Goal: Task Accomplishment & Management: Manage account settings

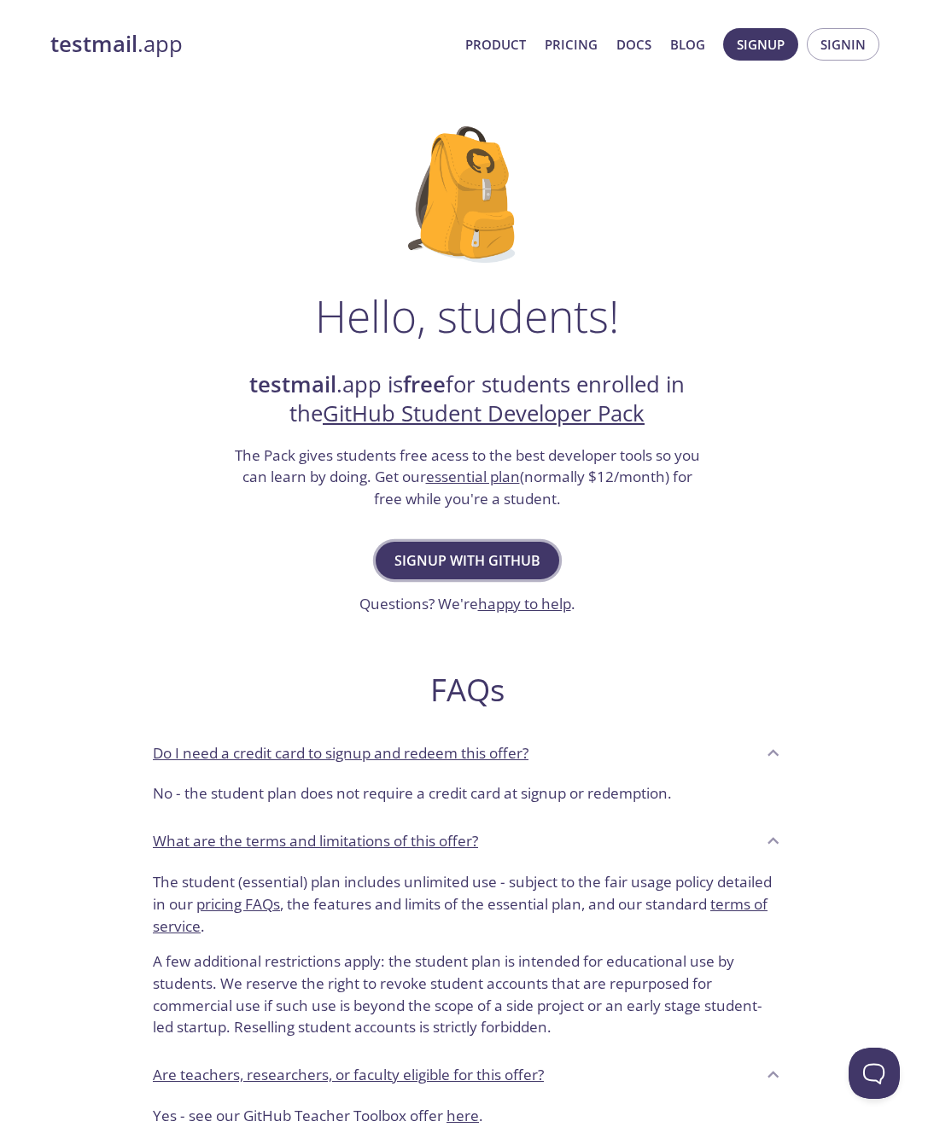
click at [508, 562] on span "Signup with GitHub" at bounding box center [467, 561] width 146 height 24
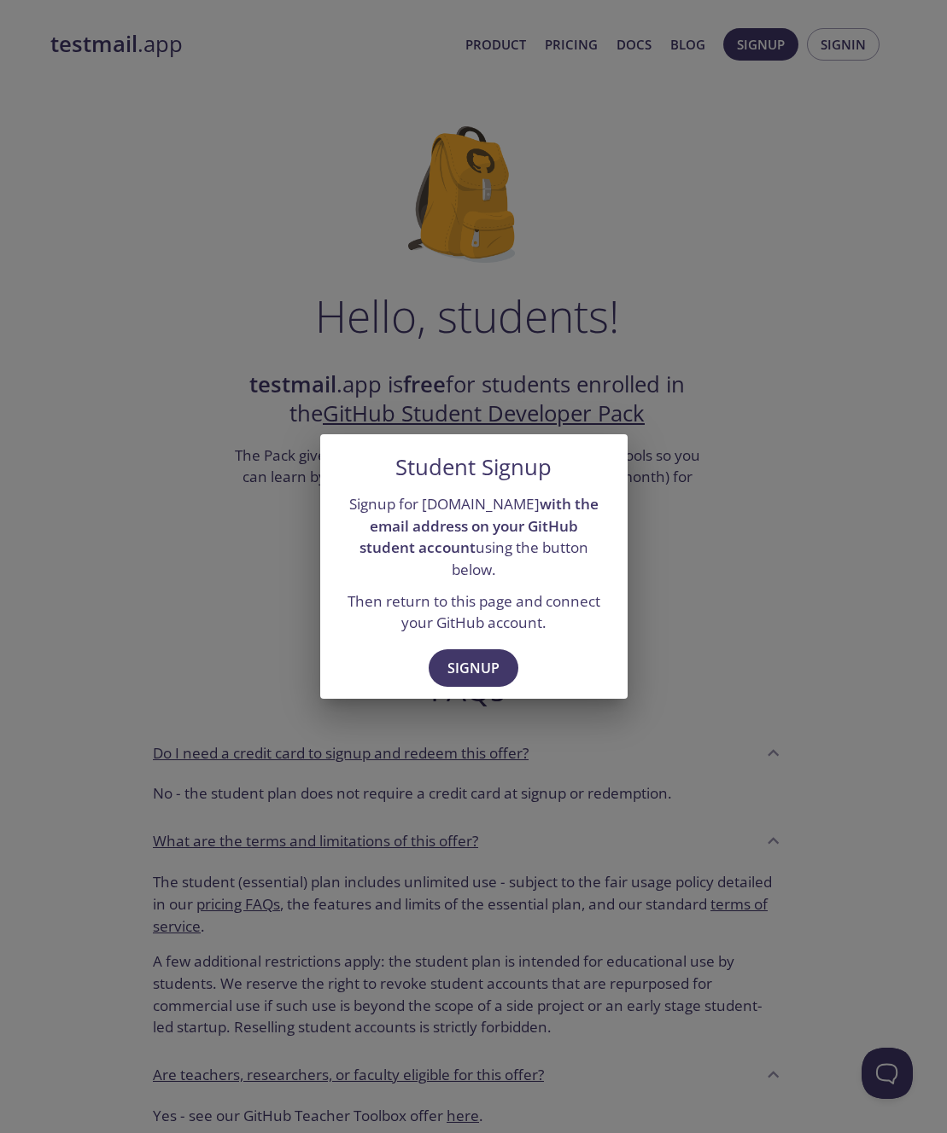
click at [492, 681] on div "Signup" at bounding box center [473, 670] width 307 height 59
click at [492, 656] on span "Signup" at bounding box center [473, 668] width 52 height 24
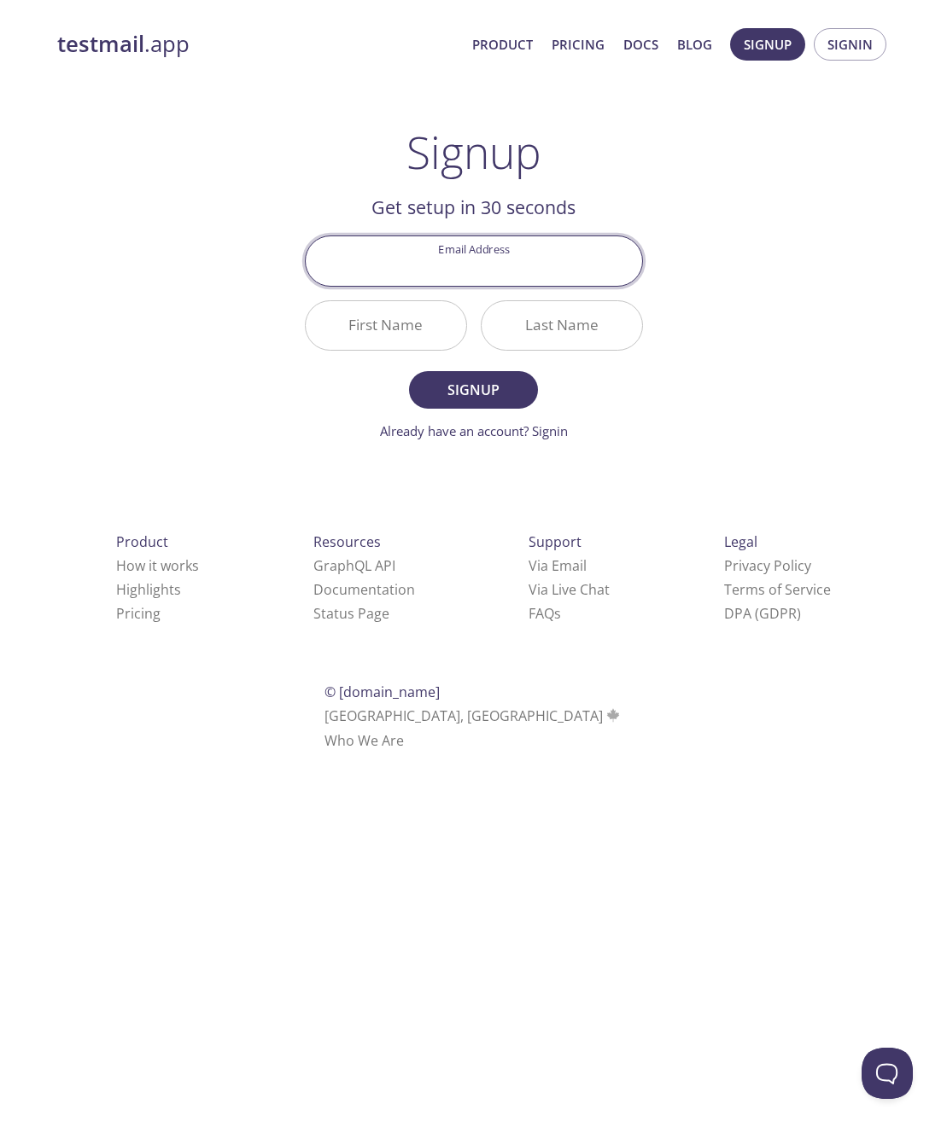
click at [505, 251] on input "Email Address" at bounding box center [474, 260] width 336 height 49
click at [504, 256] on input "Email Address" at bounding box center [474, 260] width 336 height 49
click at [523, 262] on input "Email Address" at bounding box center [474, 260] width 336 height 49
type input "r"
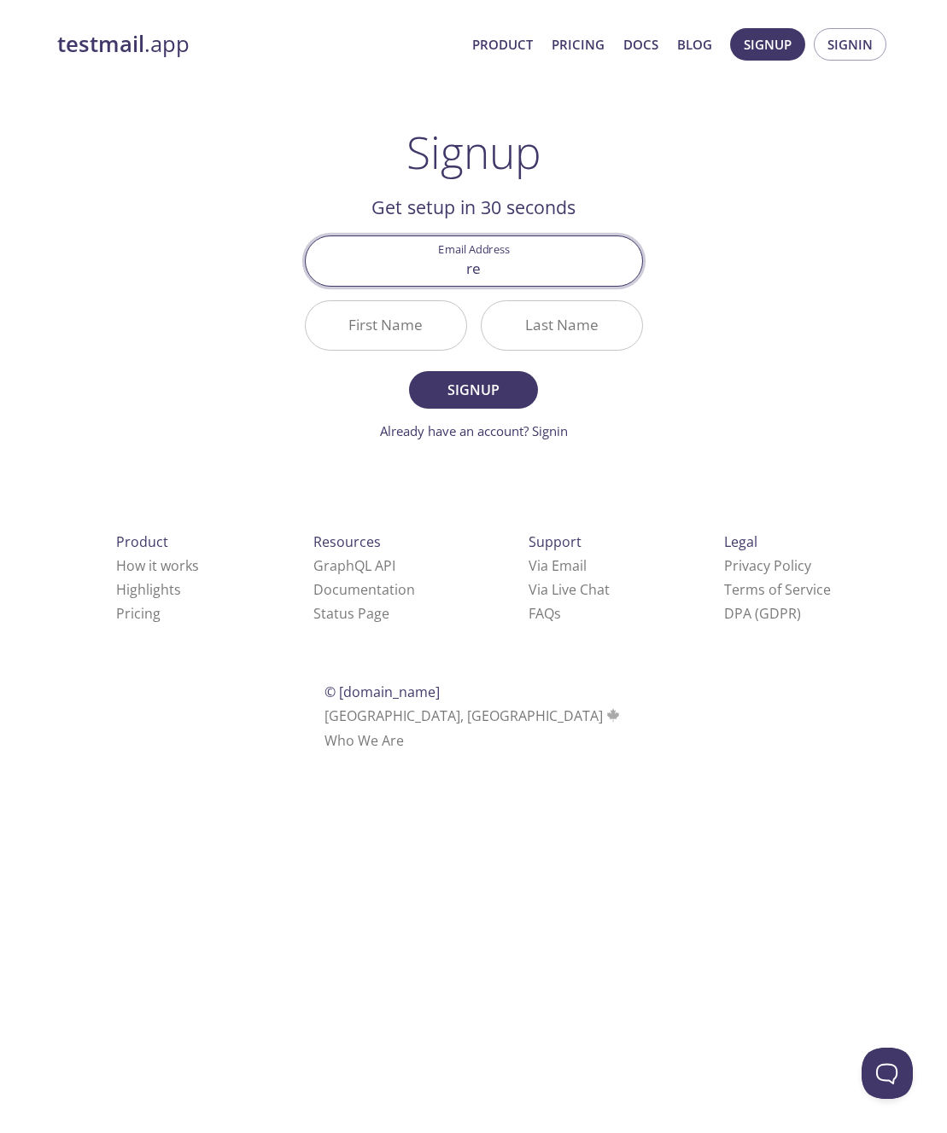
type input "r"
type input "[EMAIL_ADDRESS][DOMAIN_NAME]"
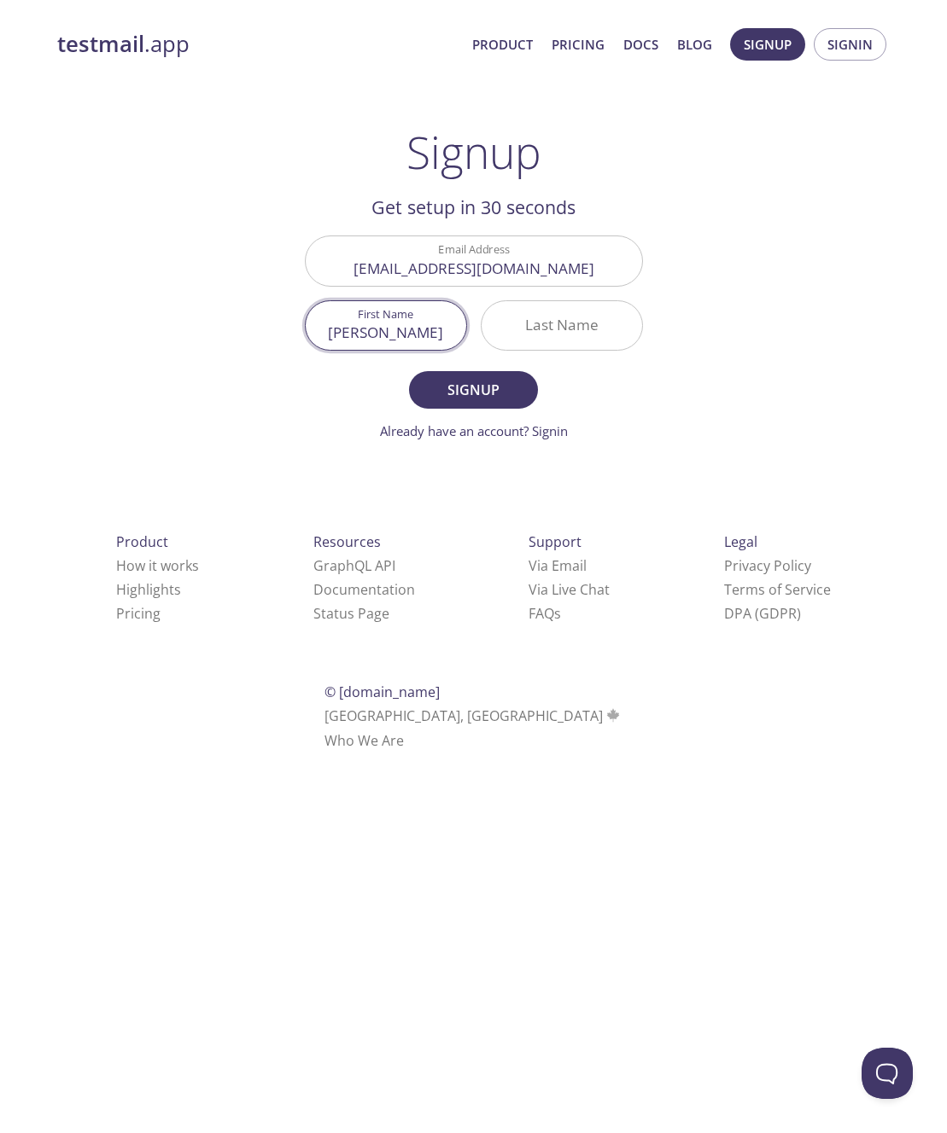
type input "[PERSON_NAME]"
type input "regrag"
click at [505, 397] on span "Signup" at bounding box center [473, 390] width 90 height 24
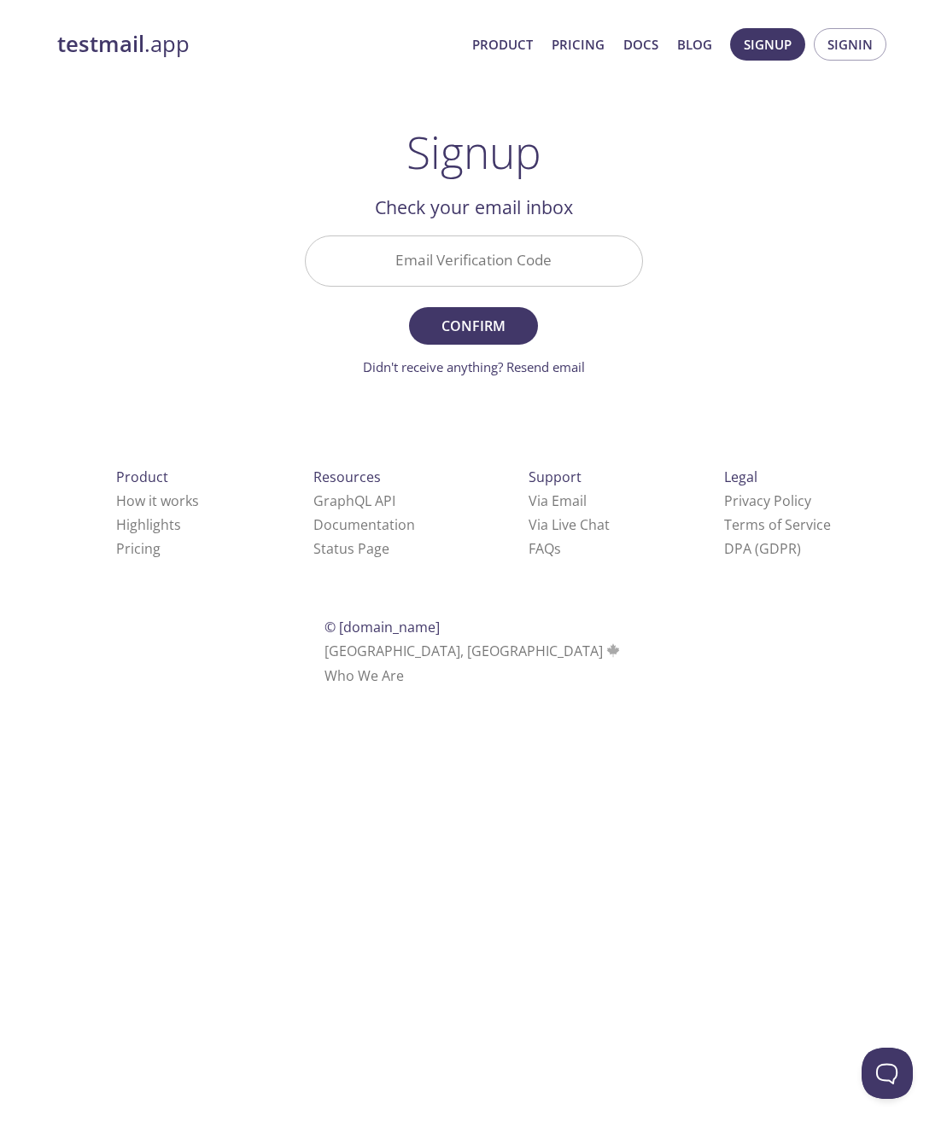
click at [466, 265] on input "Email Verification Code" at bounding box center [474, 260] width 336 height 49
paste input "ZD2UPQM"
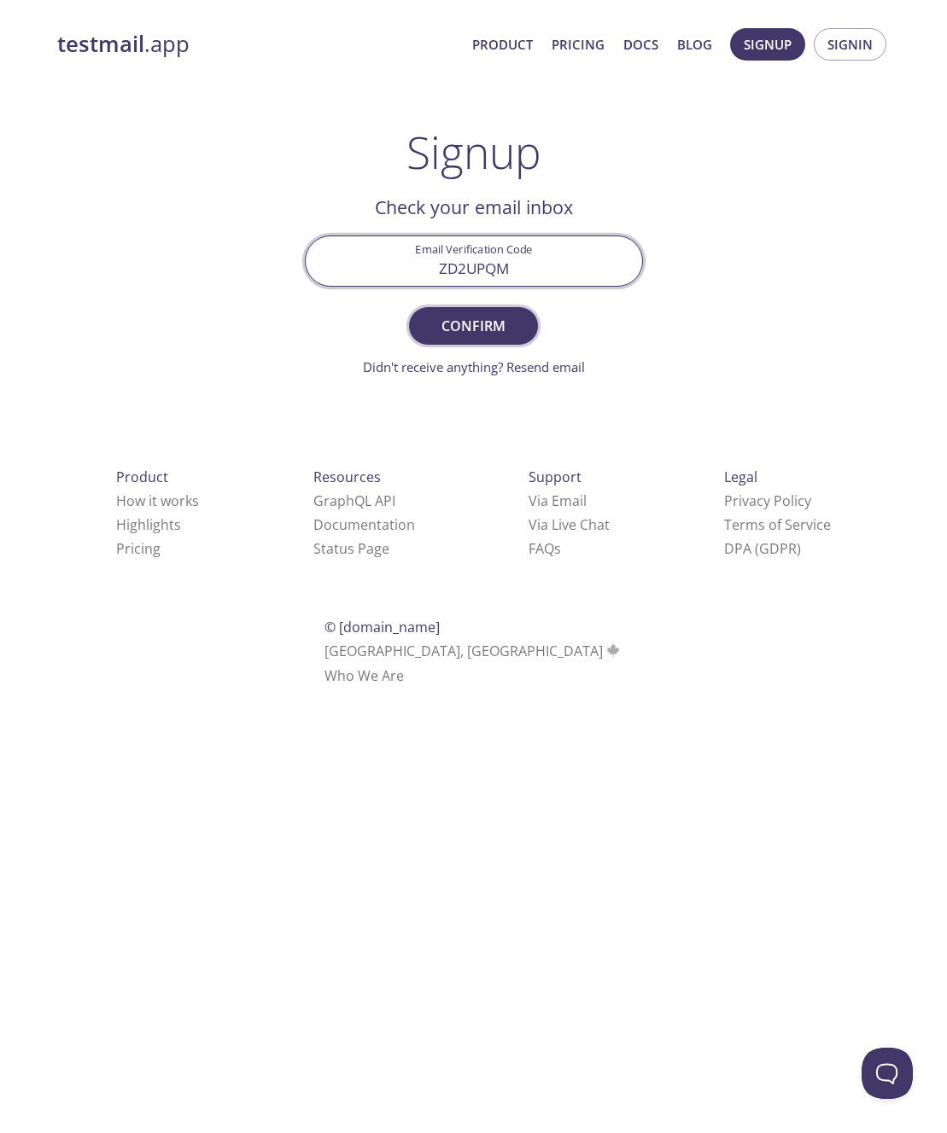
type input "ZD2UPQM"
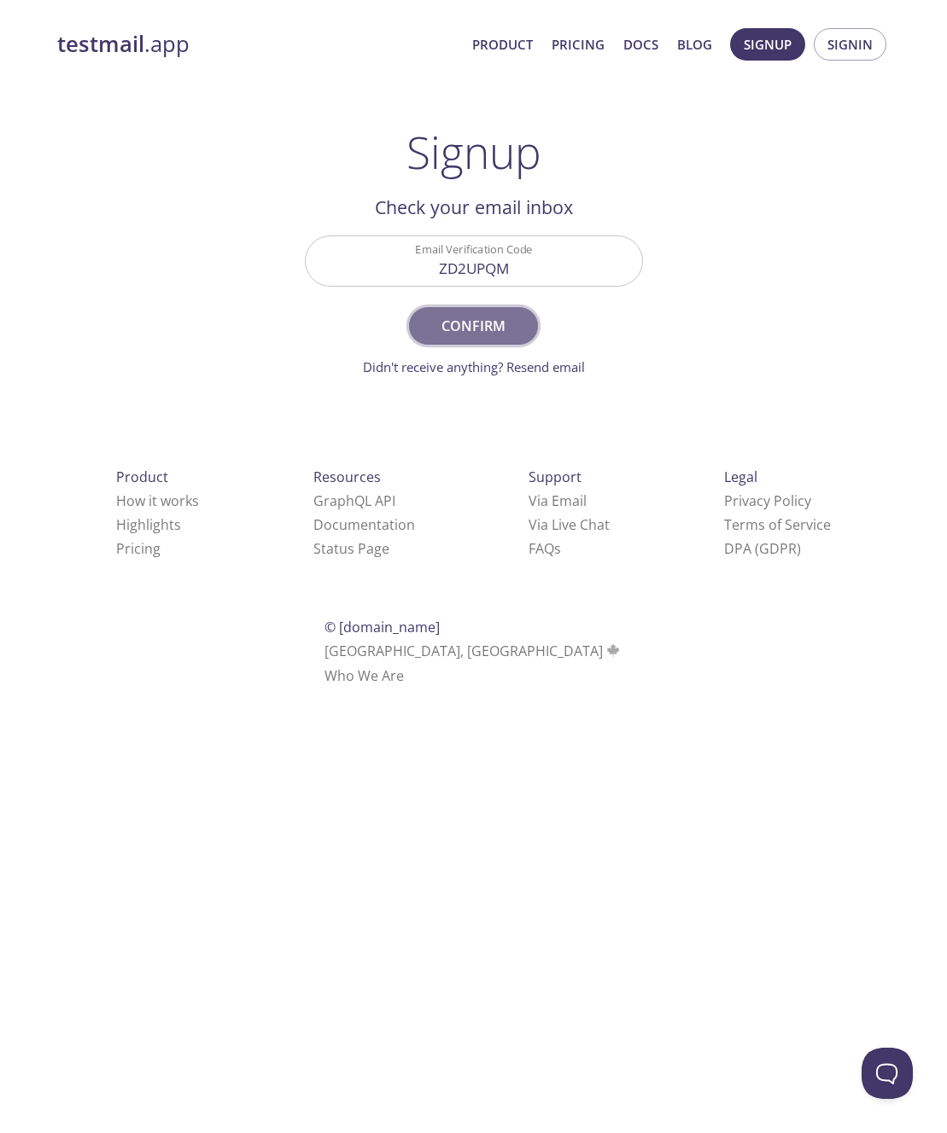
click at [504, 320] on span "Confirm" at bounding box center [473, 326] width 90 height 24
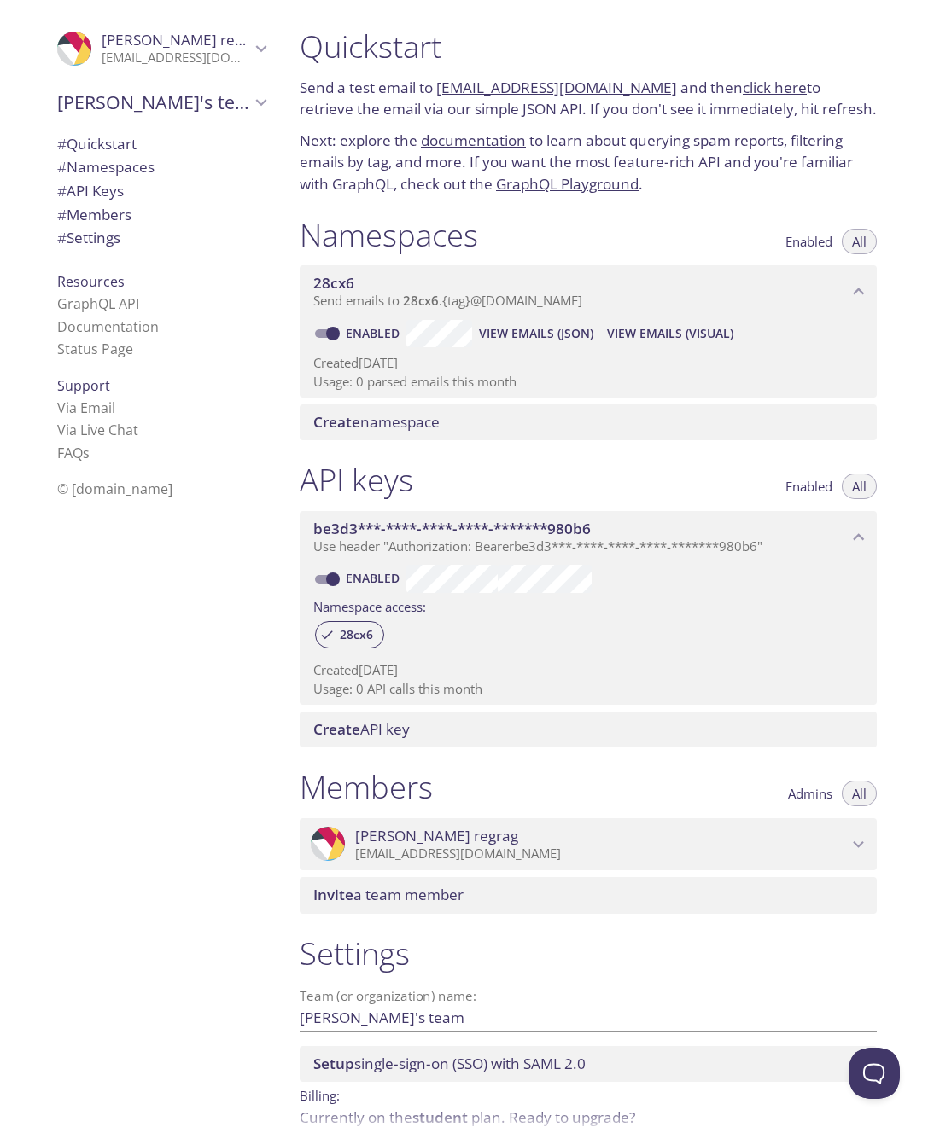
scroll to position [81, 0]
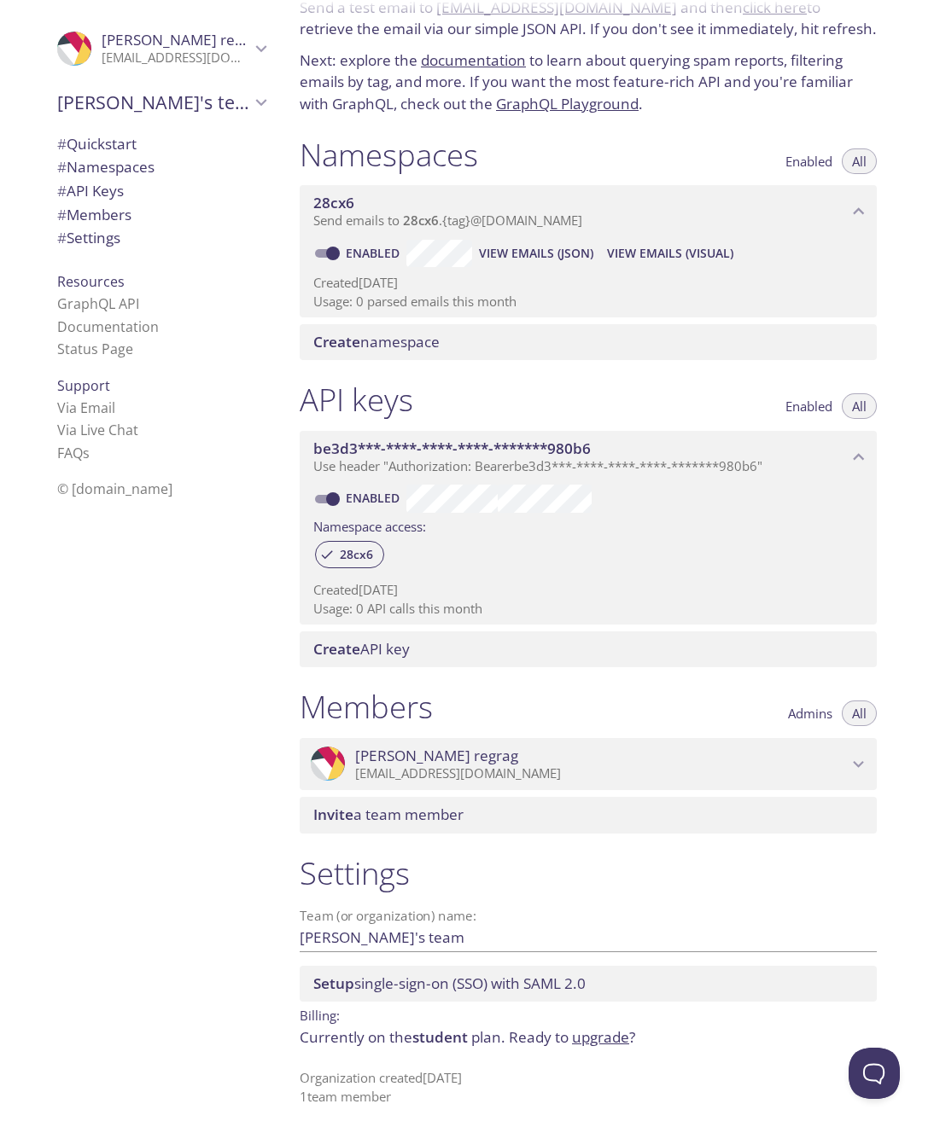
click at [587, 698] on div "Members Admins All" at bounding box center [588, 709] width 577 height 43
drag, startPoint x: 527, startPoint y: 709, endPoint x: 305, endPoint y: 699, distance: 223.0
click at [305, 699] on div "Members Admins All" at bounding box center [588, 709] width 577 height 43
click at [374, 703] on h1 "Members" at bounding box center [366, 707] width 133 height 38
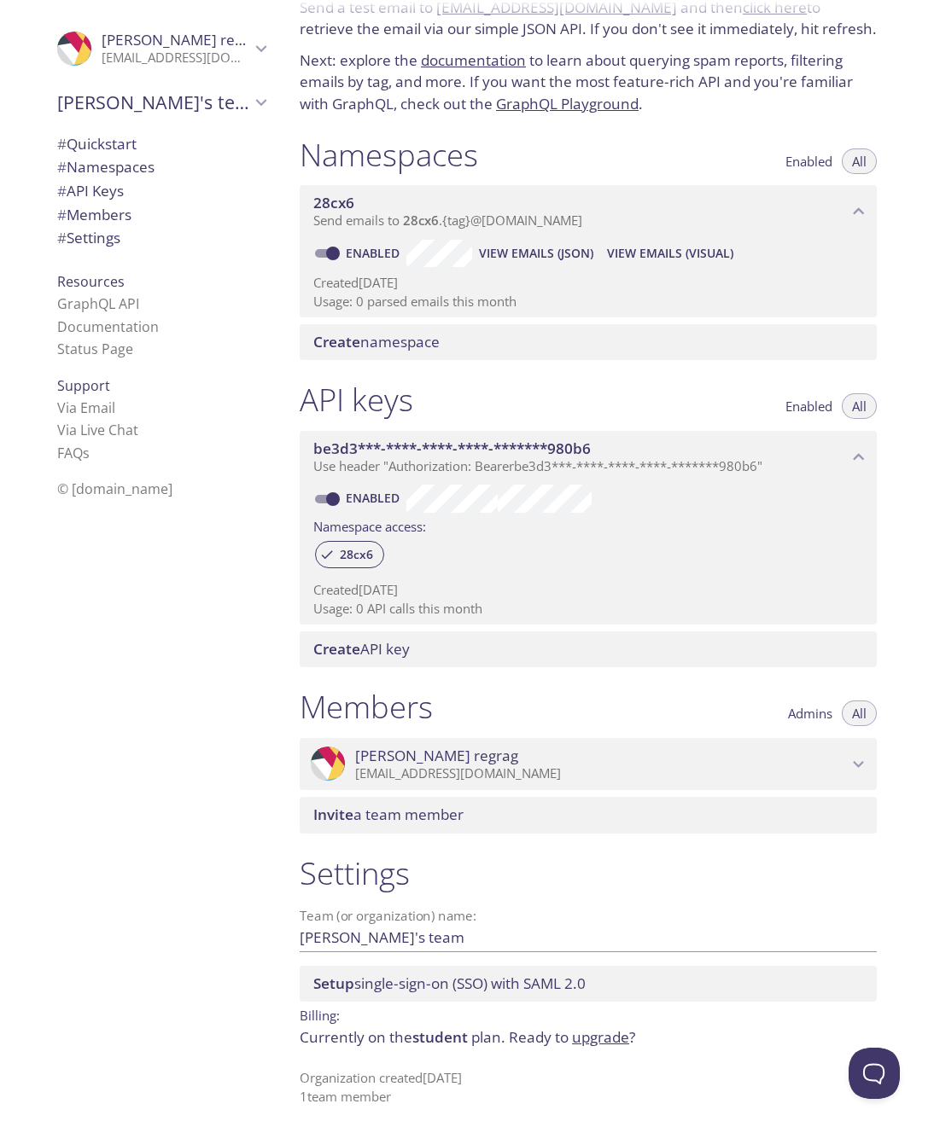
click at [375, 703] on h1 "Members" at bounding box center [366, 707] width 133 height 38
click at [815, 823] on div "Invite a team member" at bounding box center [588, 815] width 577 height 36
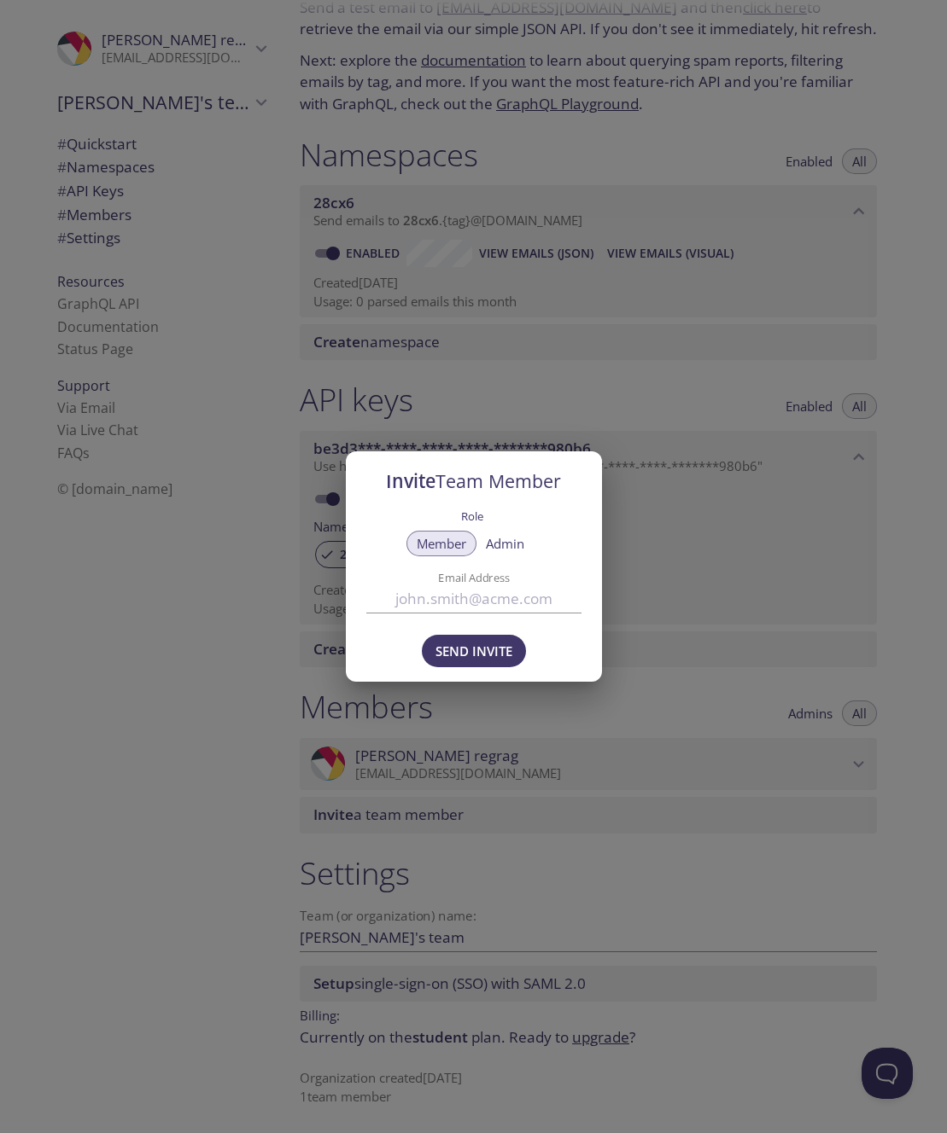
click at [463, 410] on div "Invite Team Member Role Member Admin Email Address Send Invite" at bounding box center [473, 566] width 947 height 1133
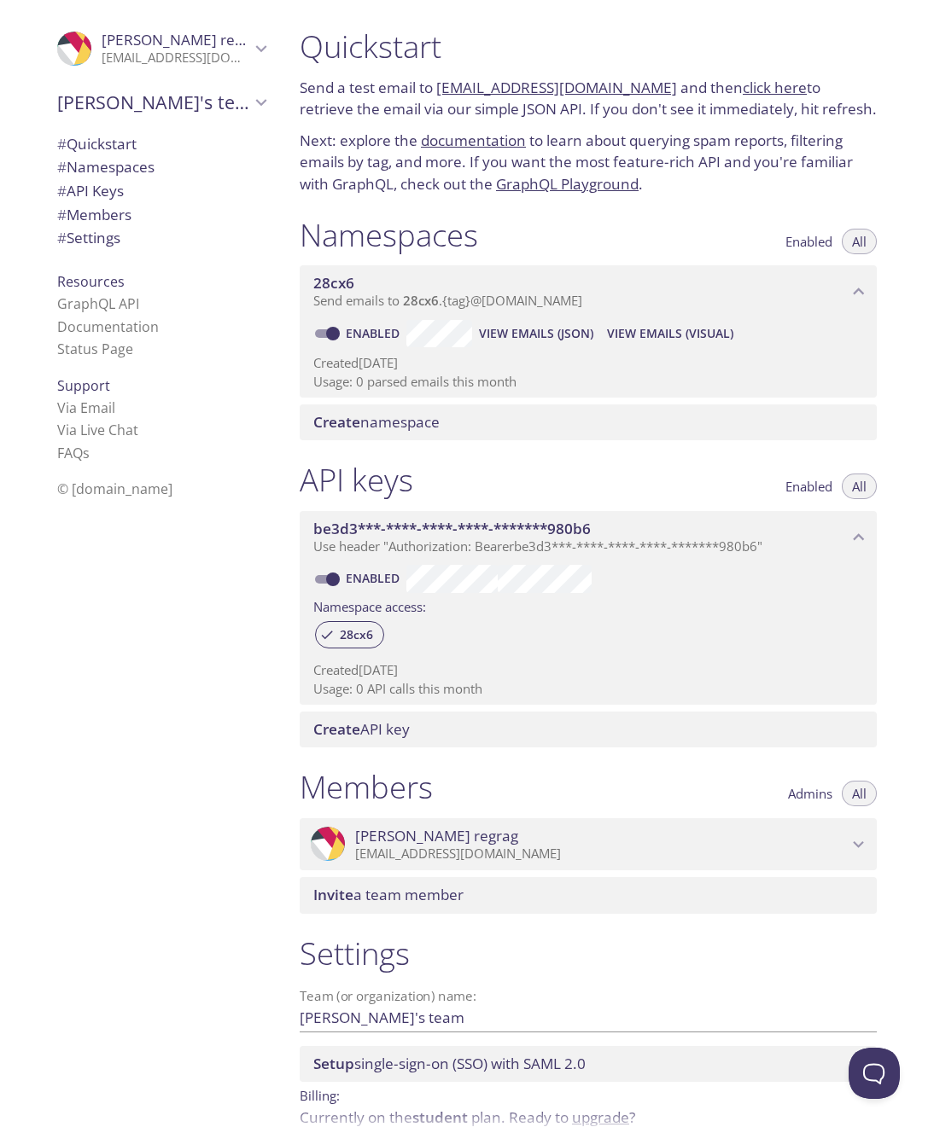
scroll to position [0, 0]
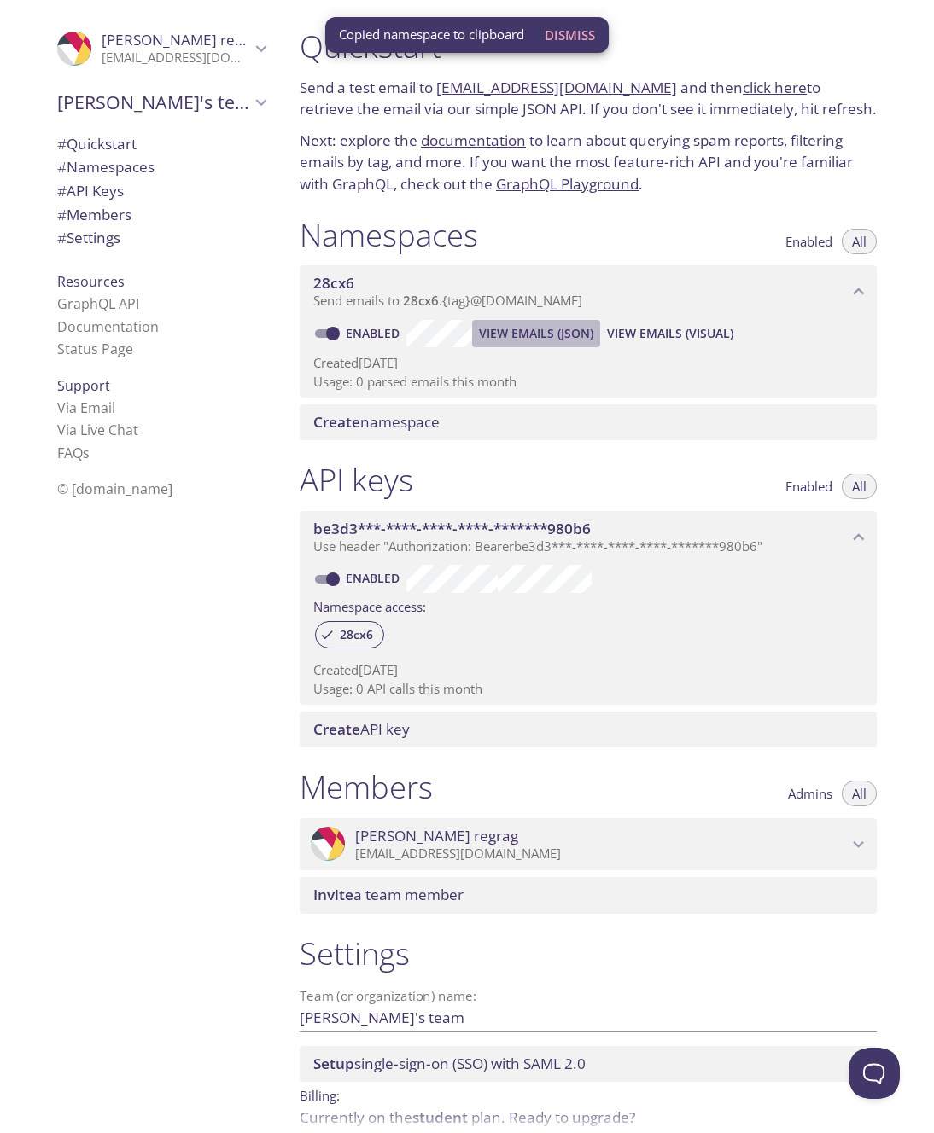
click at [541, 326] on span "View Emails (JSON)" at bounding box center [536, 333] width 114 height 20
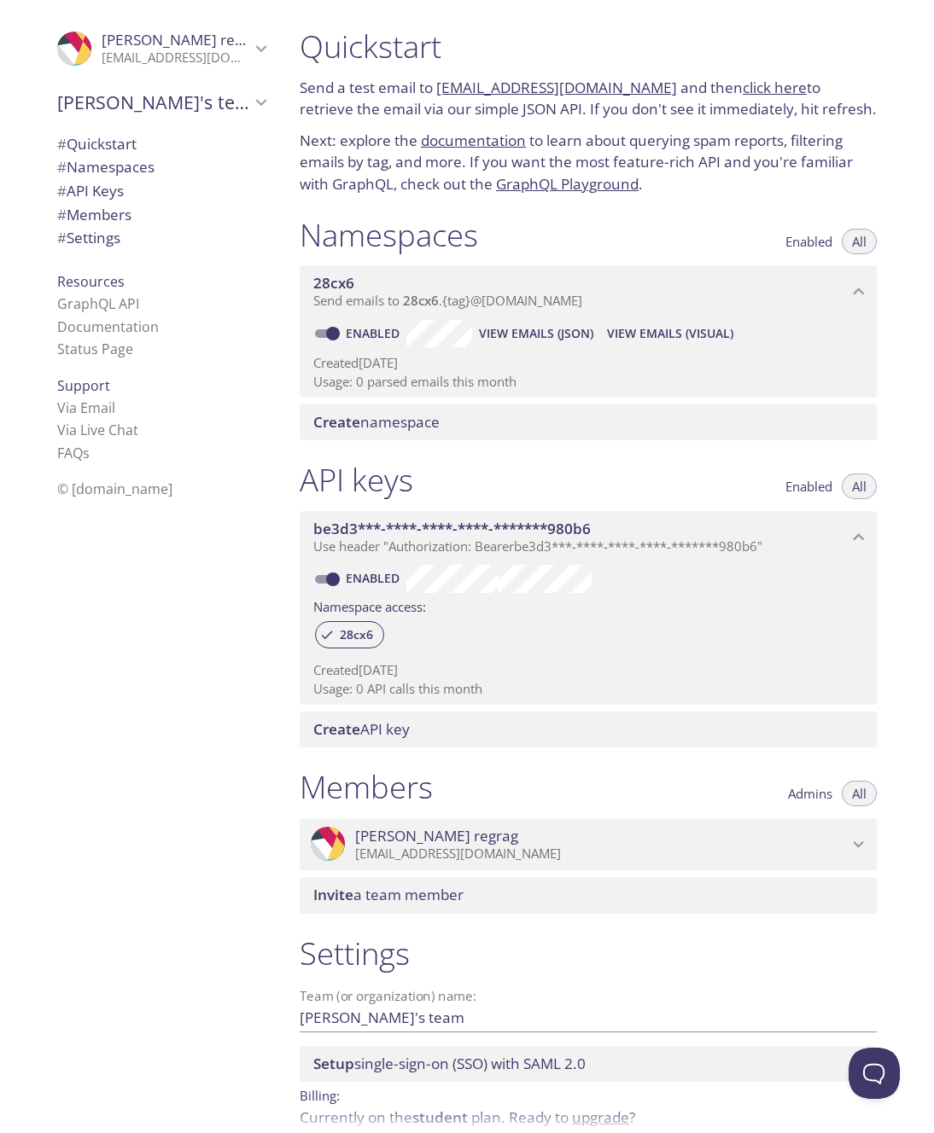
scroll to position [81, 0]
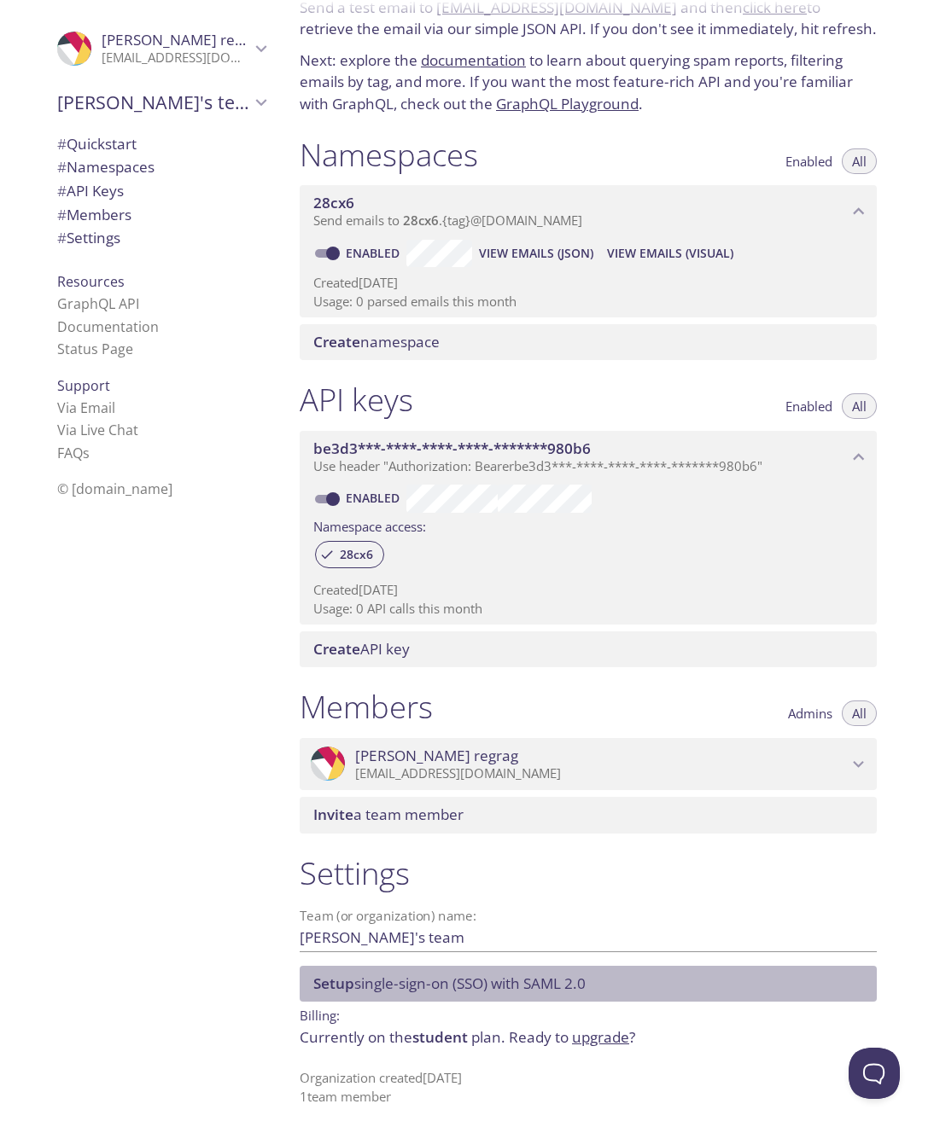
click at [650, 981] on span "Setup single-sign-on (SSO) with SAML 2.0" at bounding box center [591, 984] width 556 height 19
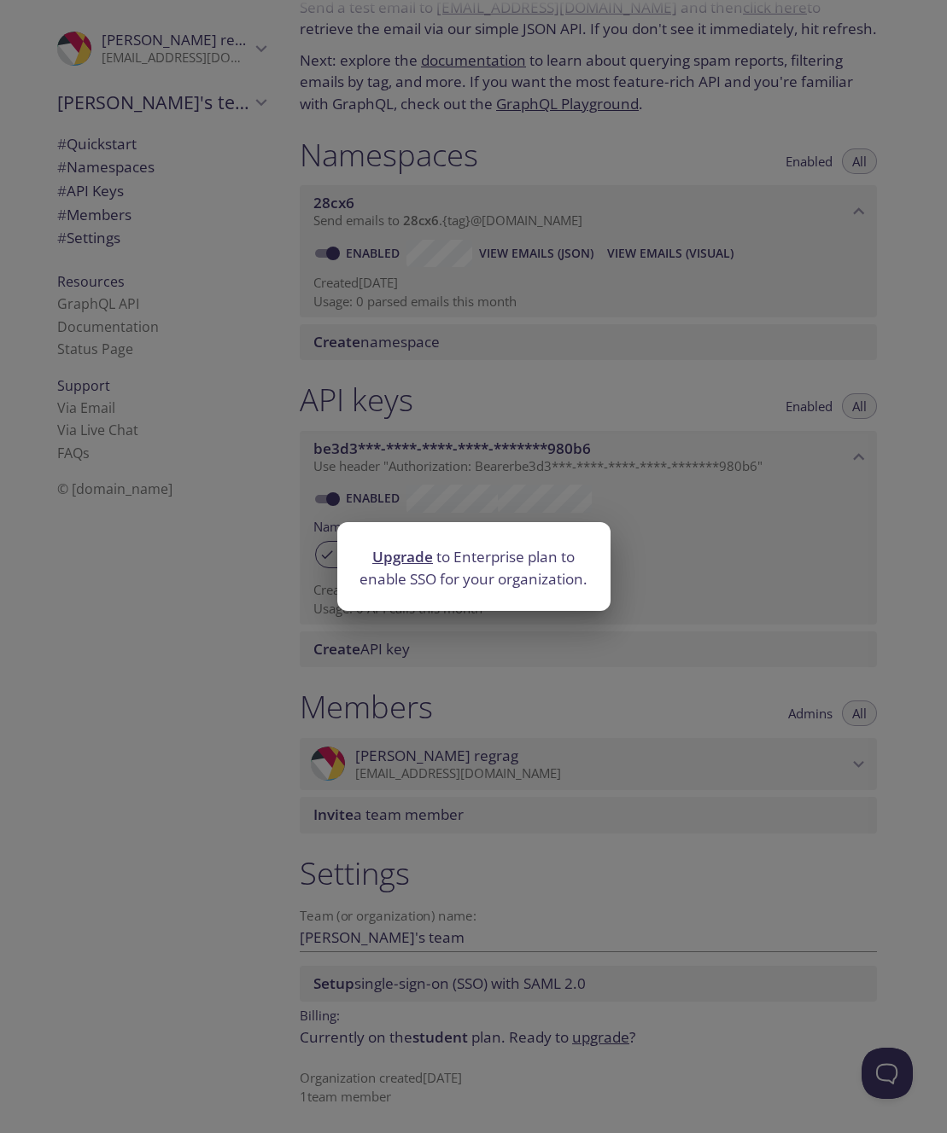
click at [559, 700] on div "Upgrade to Enterprise plan to enable SSO for your organization." at bounding box center [473, 566] width 947 height 1133
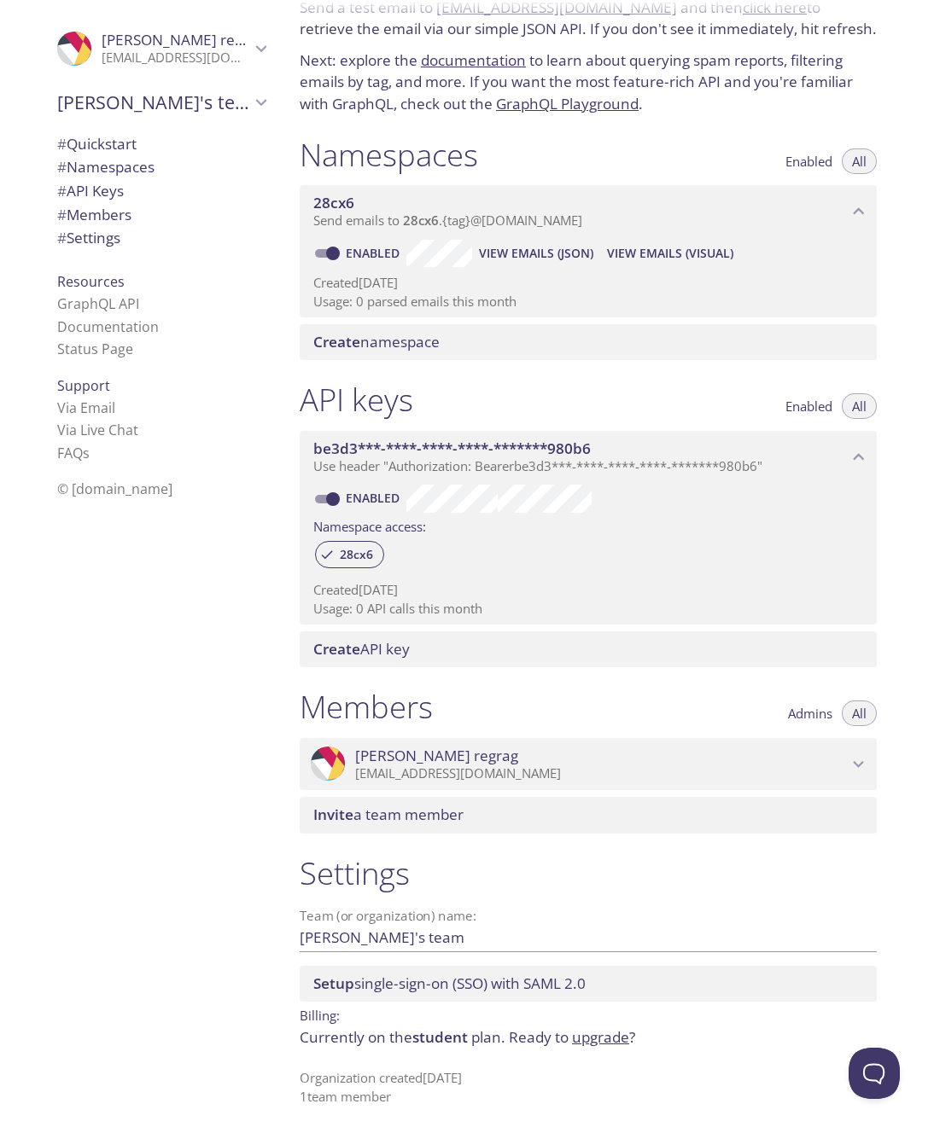
click at [585, 713] on div "Members Admins All" at bounding box center [588, 709] width 577 height 43
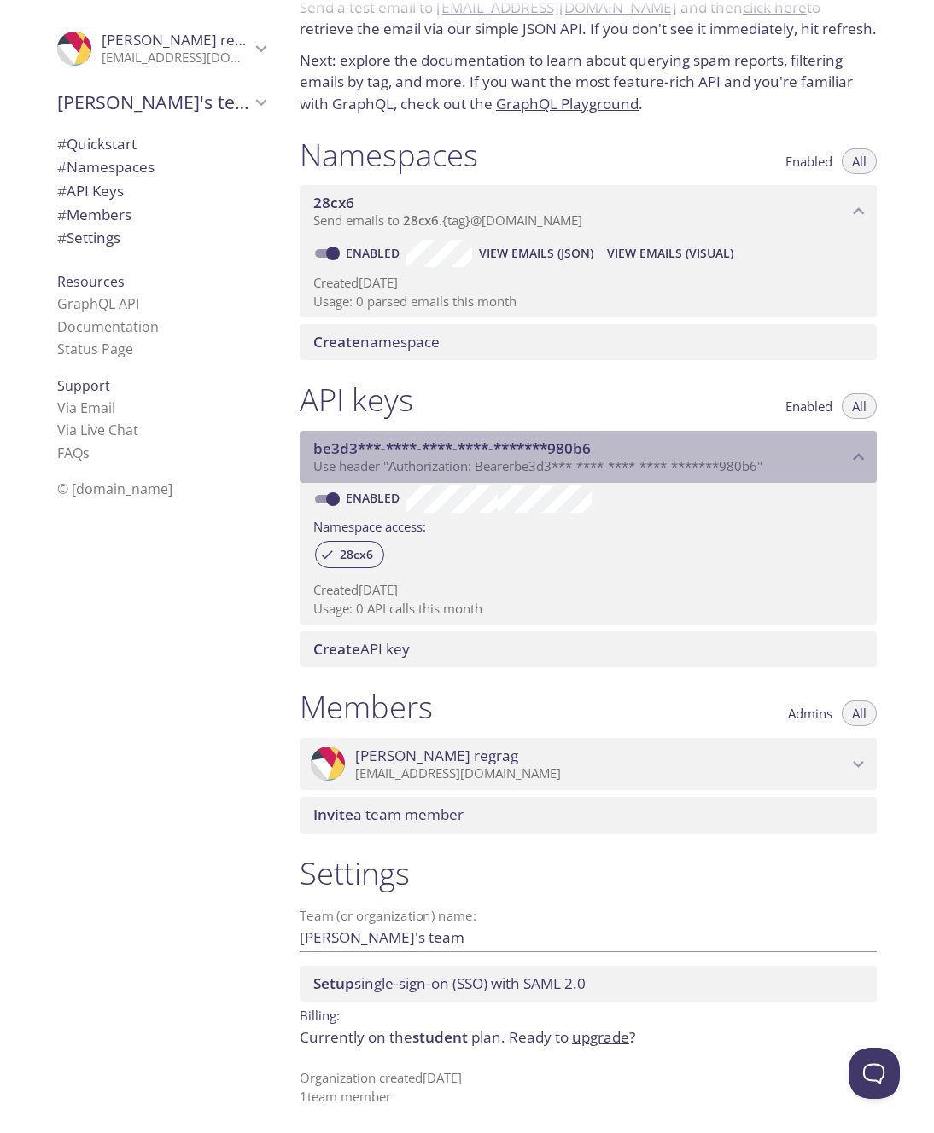
click at [866, 462] on icon "be3d3***-****-****-****-*******980b6 API key" at bounding box center [858, 457] width 22 height 22
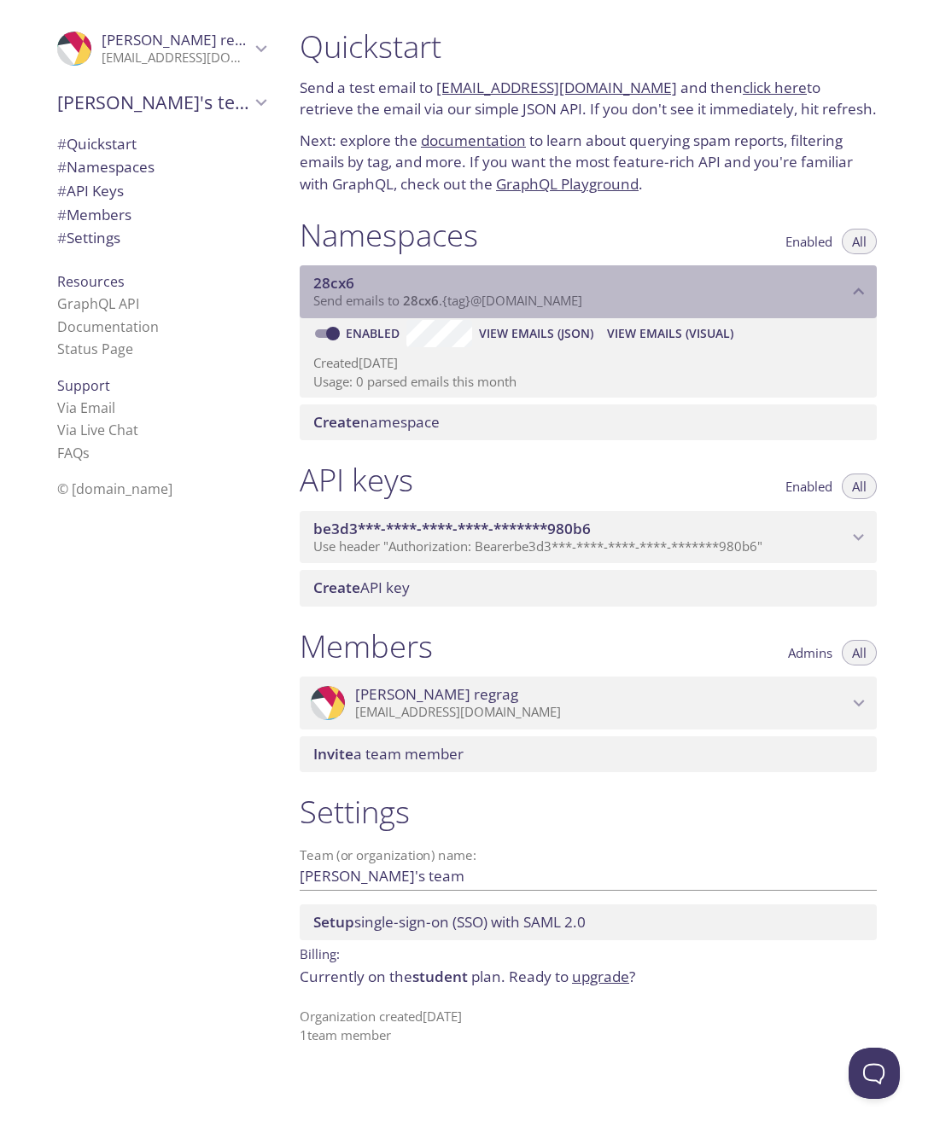
click at [867, 277] on div "28cx6 Send emails to 28cx6 . {tag} @inbox.testmail.app" at bounding box center [588, 291] width 577 height 53
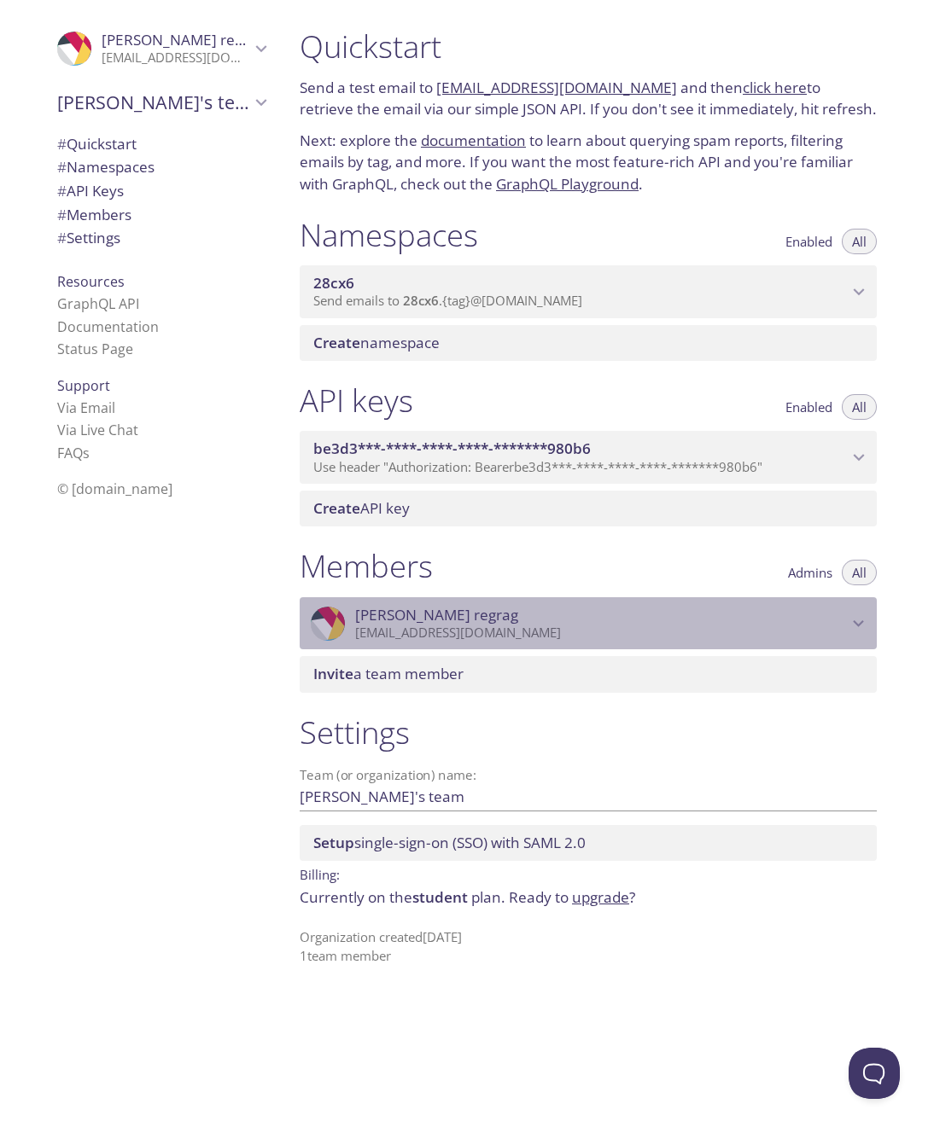
click at [824, 632] on p "[EMAIL_ADDRESS][DOMAIN_NAME]" at bounding box center [601, 633] width 492 height 17
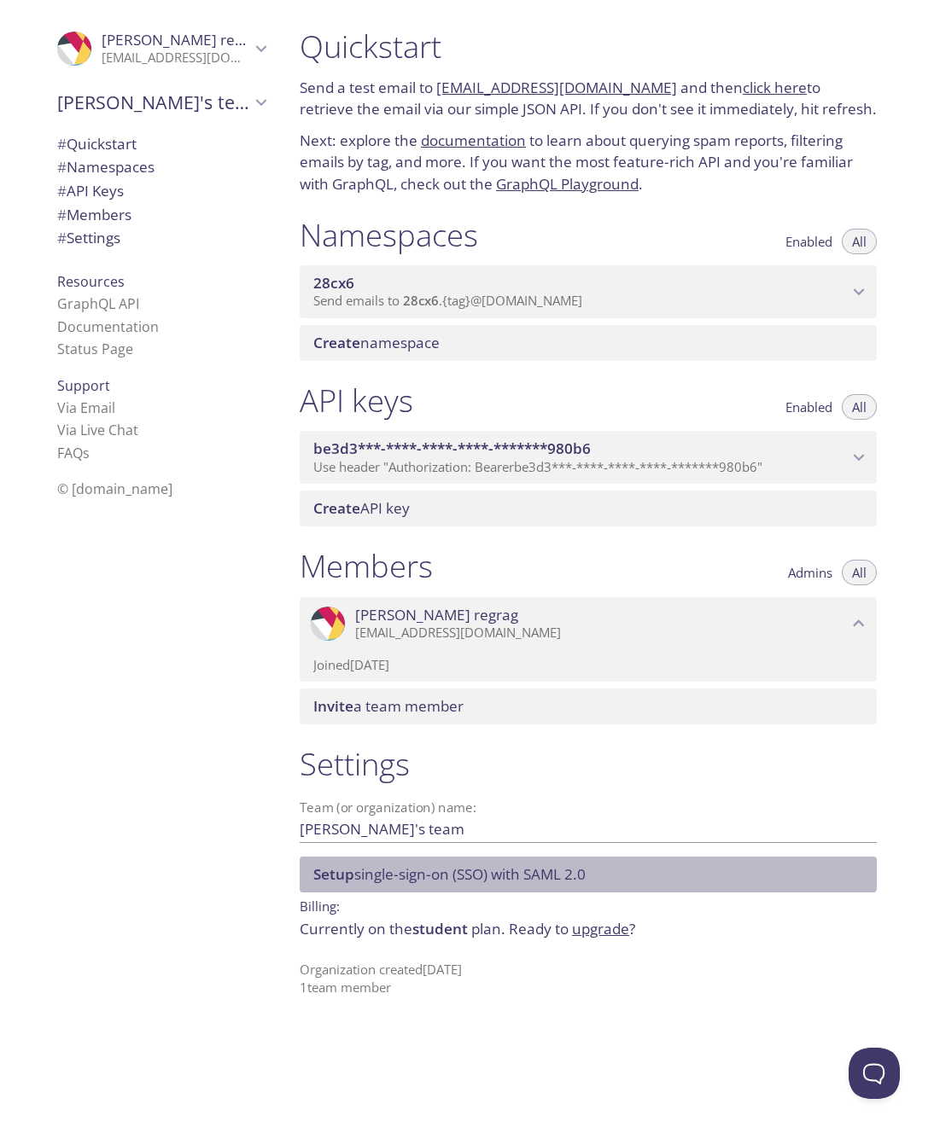
click at [682, 886] on div "Setup single-sign-on (SSO) with SAML 2.0" at bounding box center [588, 875] width 577 height 36
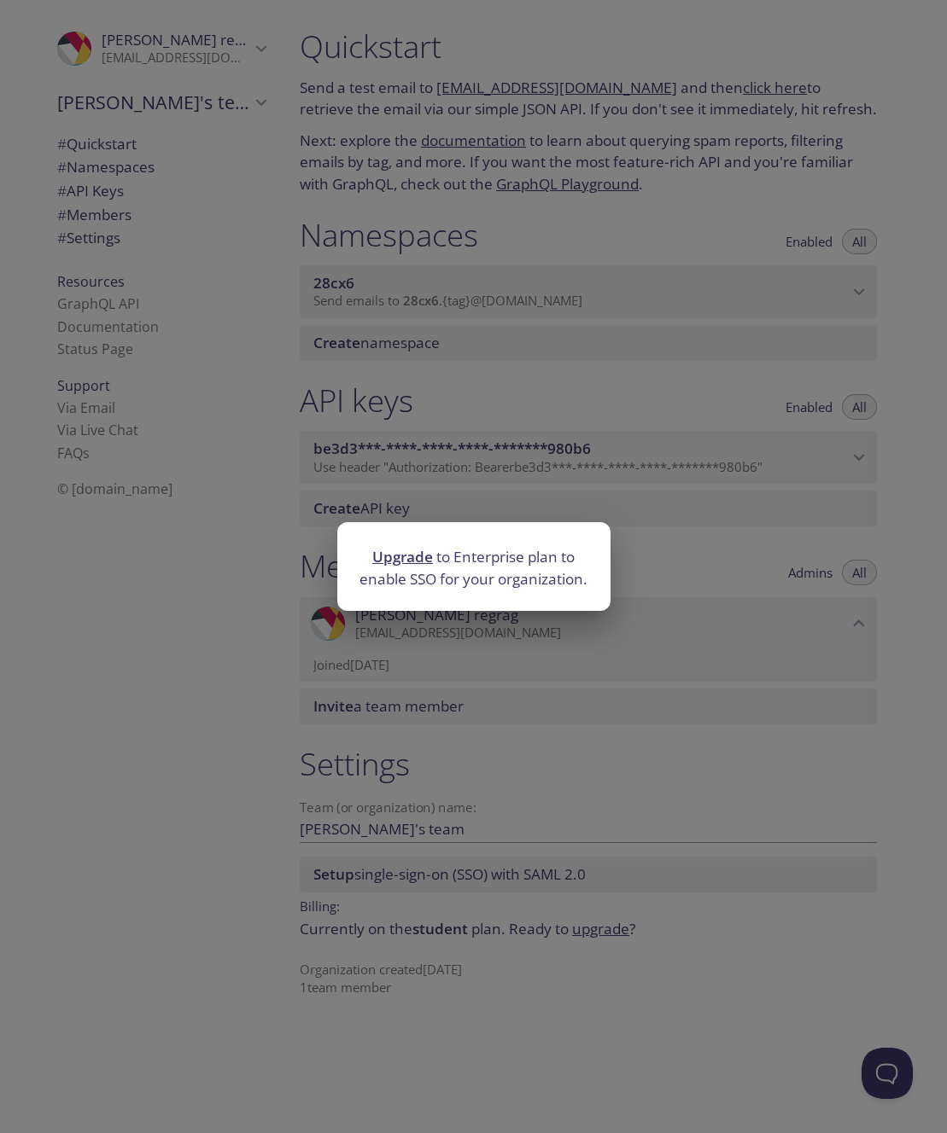
click at [646, 642] on div "Upgrade to Enterprise plan to enable SSO for your organization." at bounding box center [473, 566] width 947 height 1133
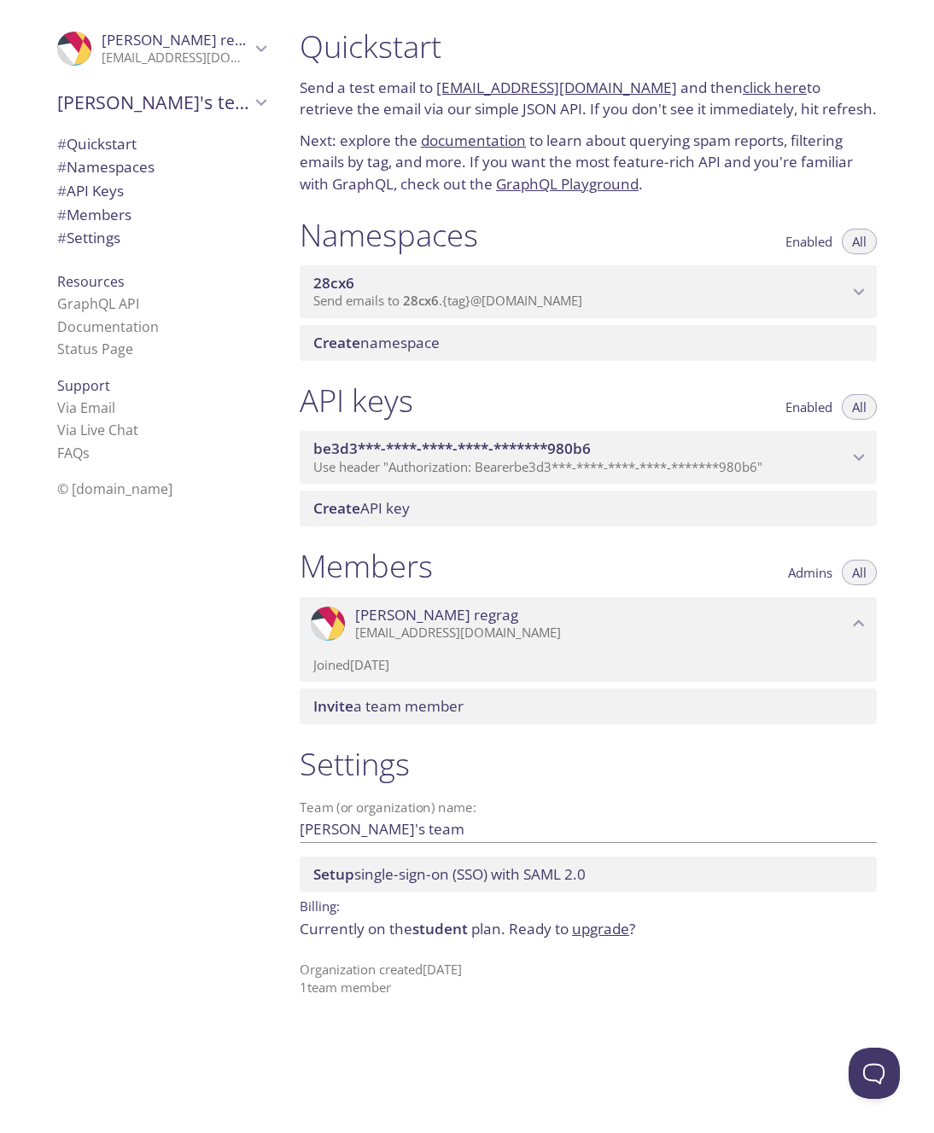
click at [812, 280] on span "28cx6" at bounding box center [580, 283] width 534 height 19
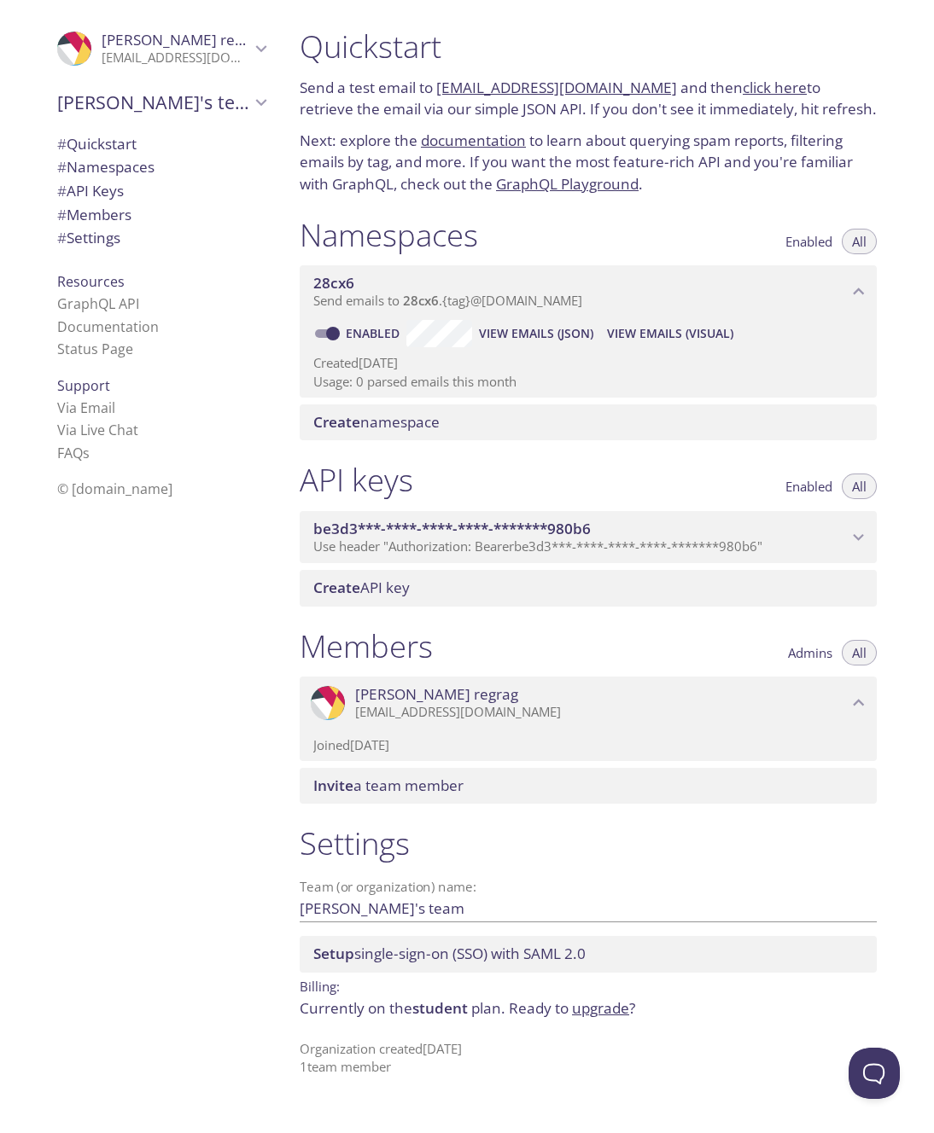
click at [858, 532] on icon "be3d3***-****-****-****-*******980b6 API key" at bounding box center [858, 538] width 22 height 22
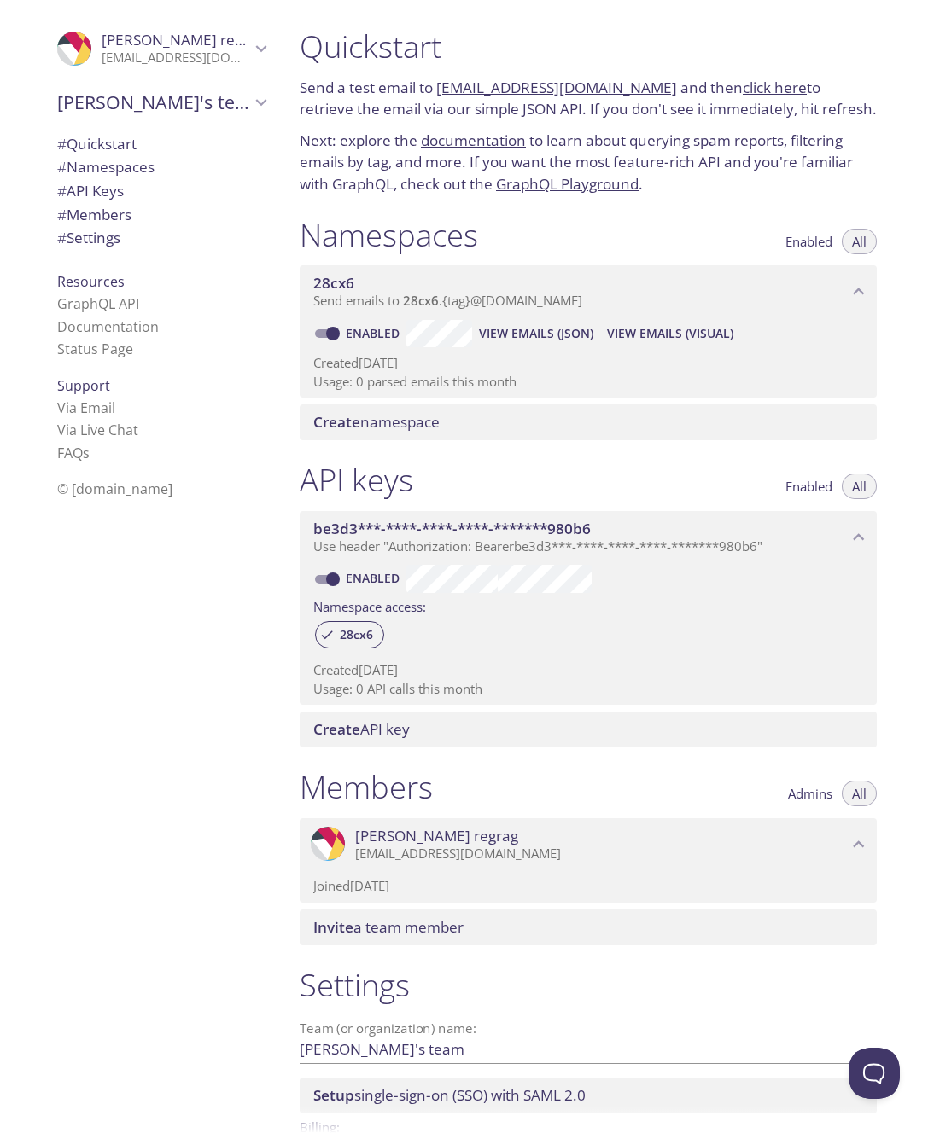
click at [857, 302] on icon "28cx6 namespace" at bounding box center [858, 292] width 22 height 22
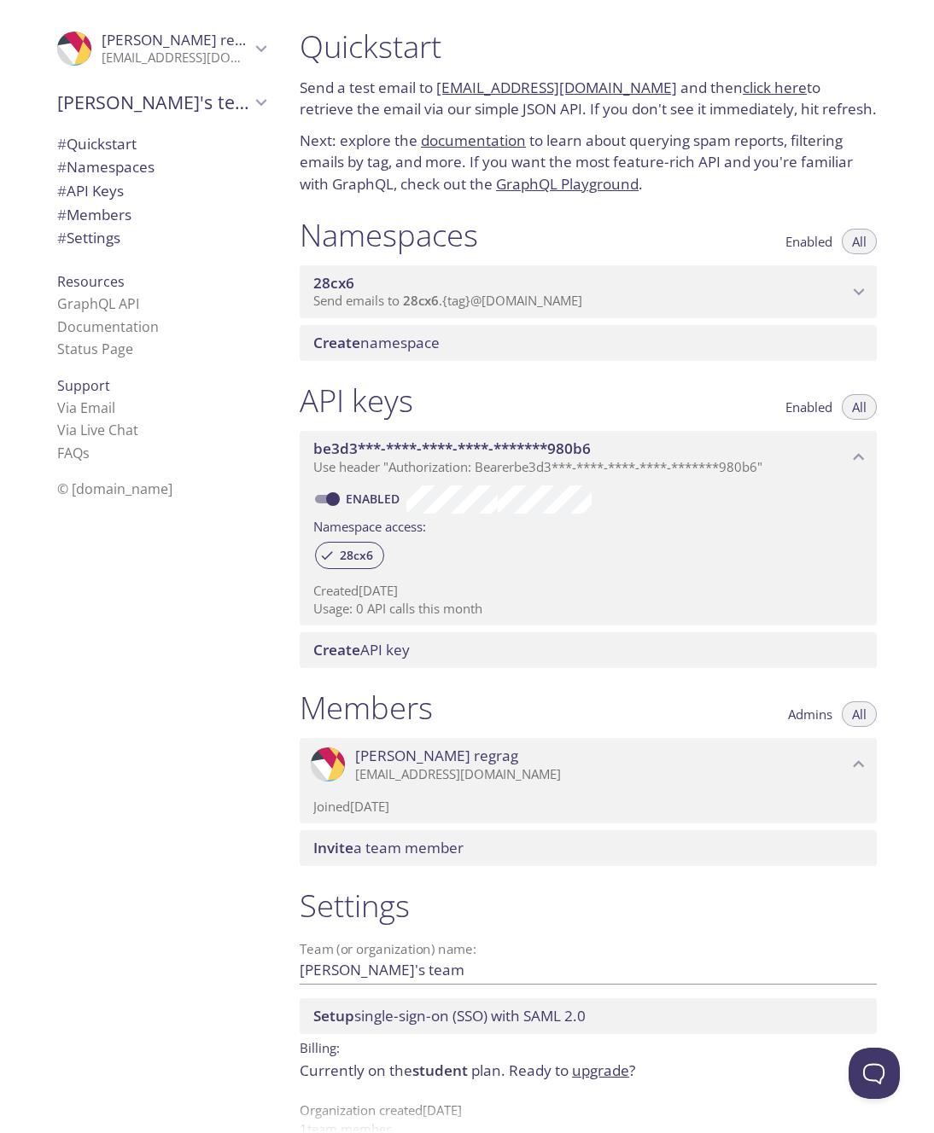
click at [857, 302] on icon "28cx6 namespace" at bounding box center [858, 292] width 22 height 22
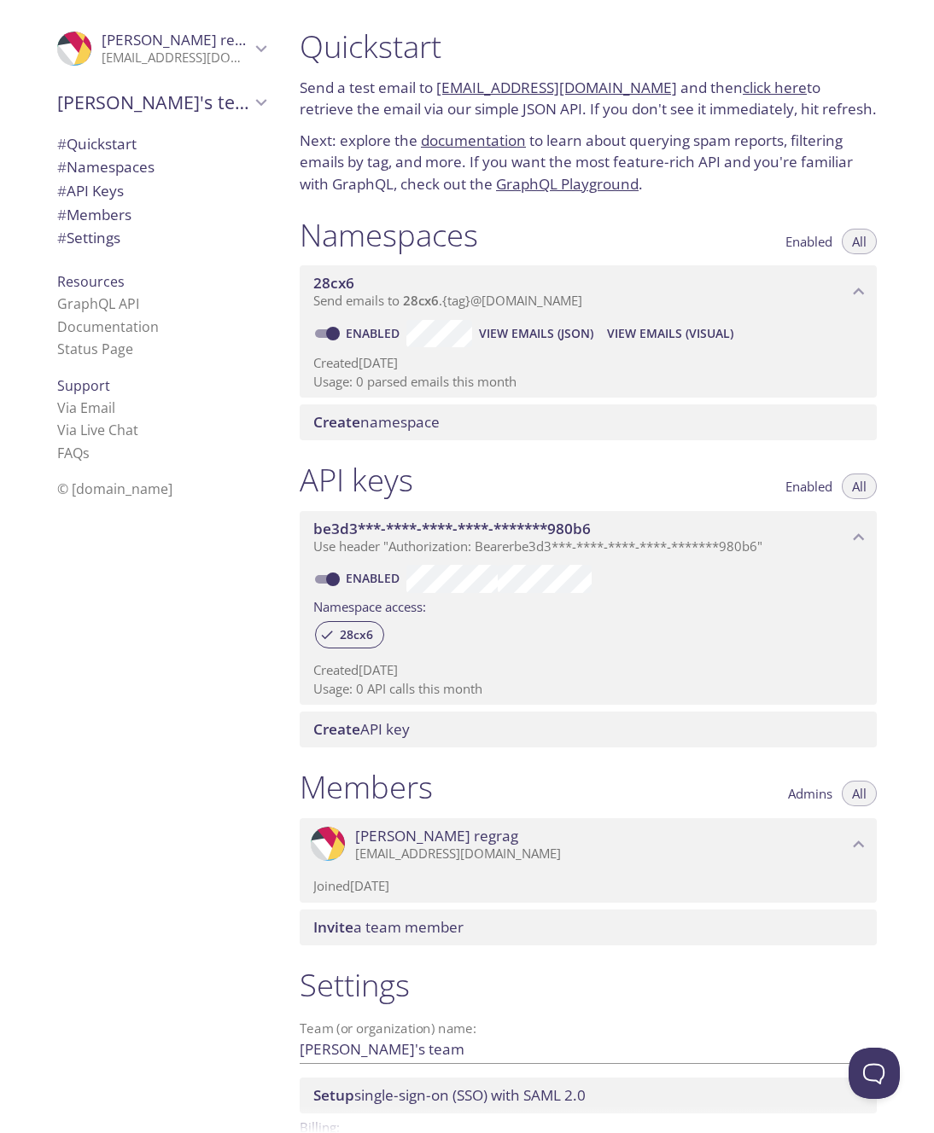
click at [858, 521] on div "be3d3***-****-****-****-*******980b6 Use header "Authorization: Bearer be3d3***…" at bounding box center [588, 537] width 577 height 53
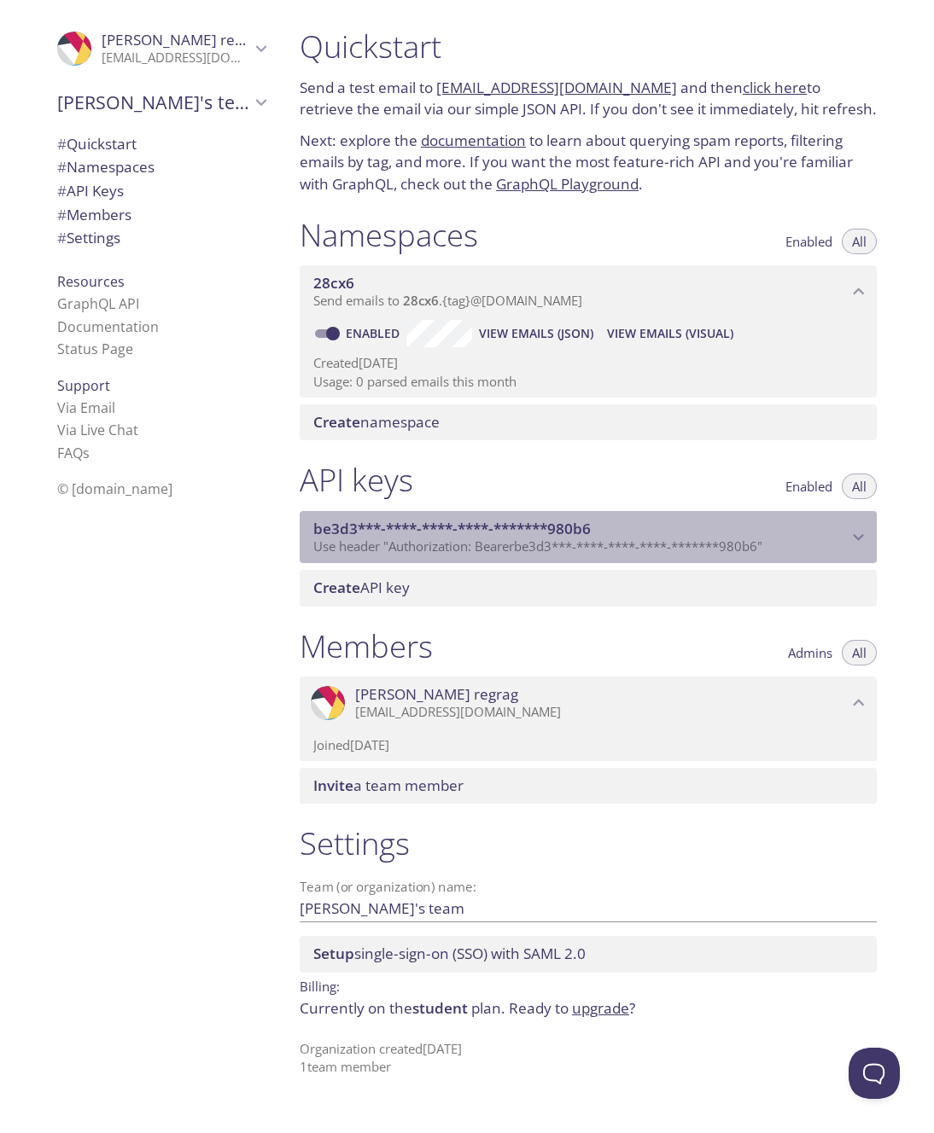
click at [859, 534] on icon "be3d3***-****-****-****-*******980b6 API key" at bounding box center [858, 538] width 22 height 22
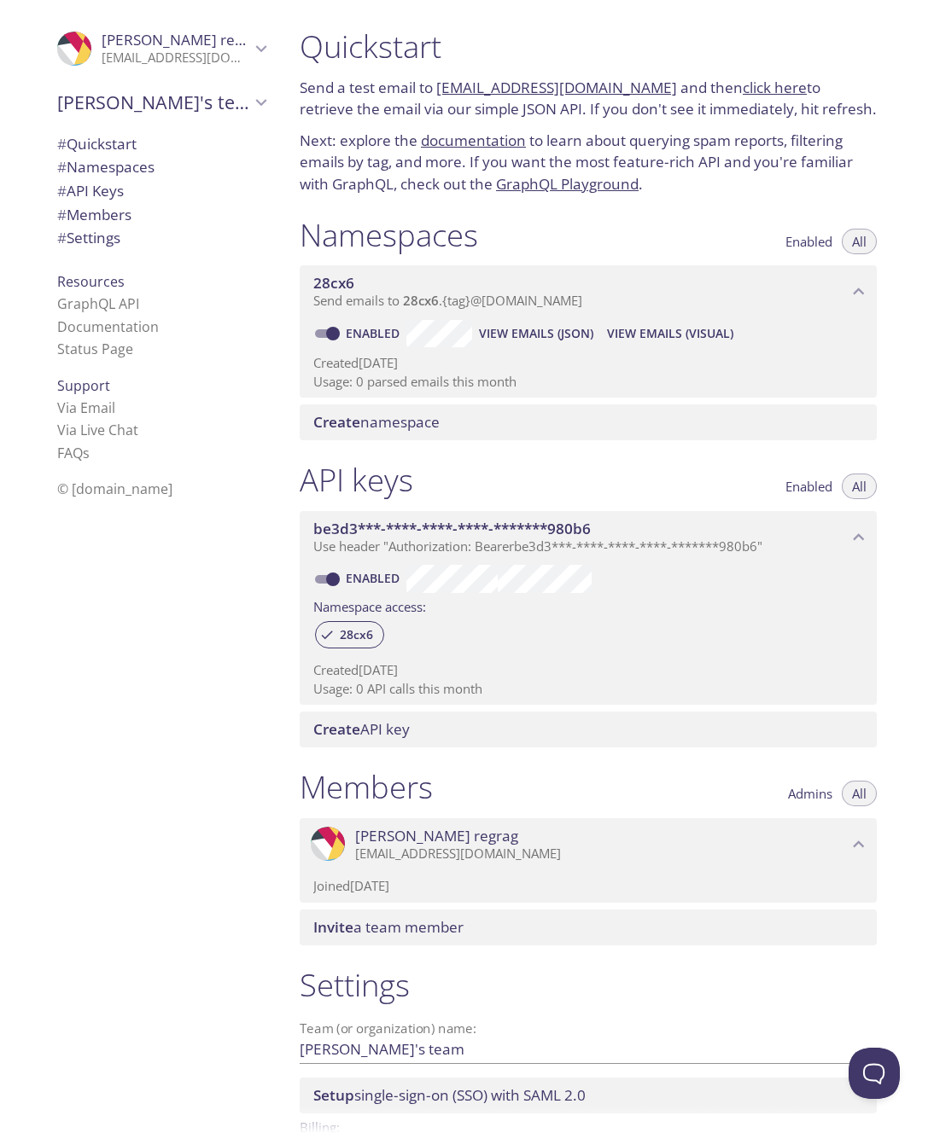
click at [895, 42] on div "Quickstart Send a test email to 28cx6.test@inbox.testmail.app and then click he…" at bounding box center [595, 566] width 618 height 1133
drag, startPoint x: 929, startPoint y: 20, endPoint x: 935, endPoint y: 338, distance: 317.6
click at [934, 338] on html ".cls-1 { fill: #6d5ca8; } .cls-2 { fill: #3fc191; } .cls-3 { fill: #3b4752; } .…" at bounding box center [467, 566] width 934 height 1133
click at [752, 216] on div "Namespaces Enabled All 28cx6 Send emails to 28cx6 . {tag} @inbox.testmail.app E…" at bounding box center [588, 329] width 604 height 246
click at [915, 45] on div "Quickstart Send a test email to 28cx6.test@inbox.testmail.app and then click he…" at bounding box center [610, 566] width 648 height 1133
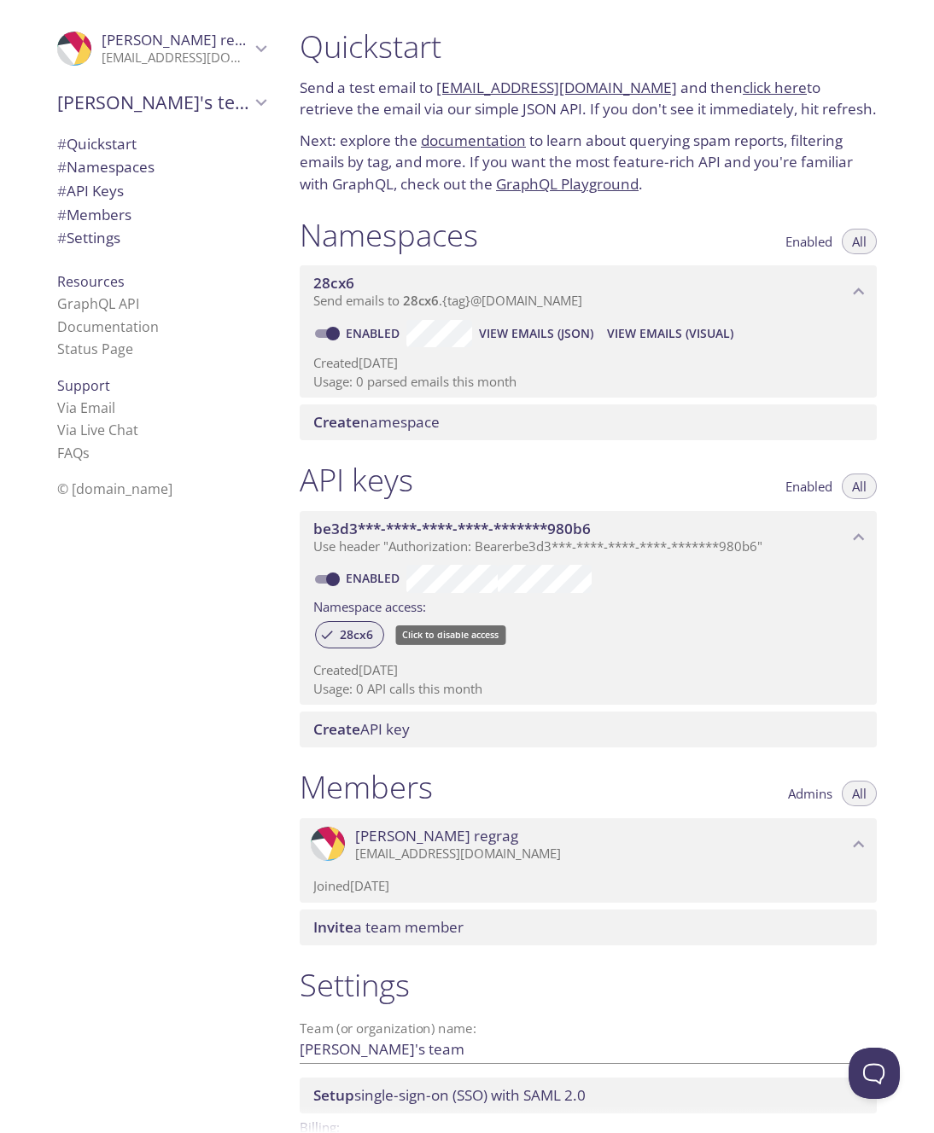
click at [358, 632] on span "28cx6" at bounding box center [356, 634] width 54 height 15
click at [508, 414] on span "Create namespace" at bounding box center [591, 422] width 556 height 19
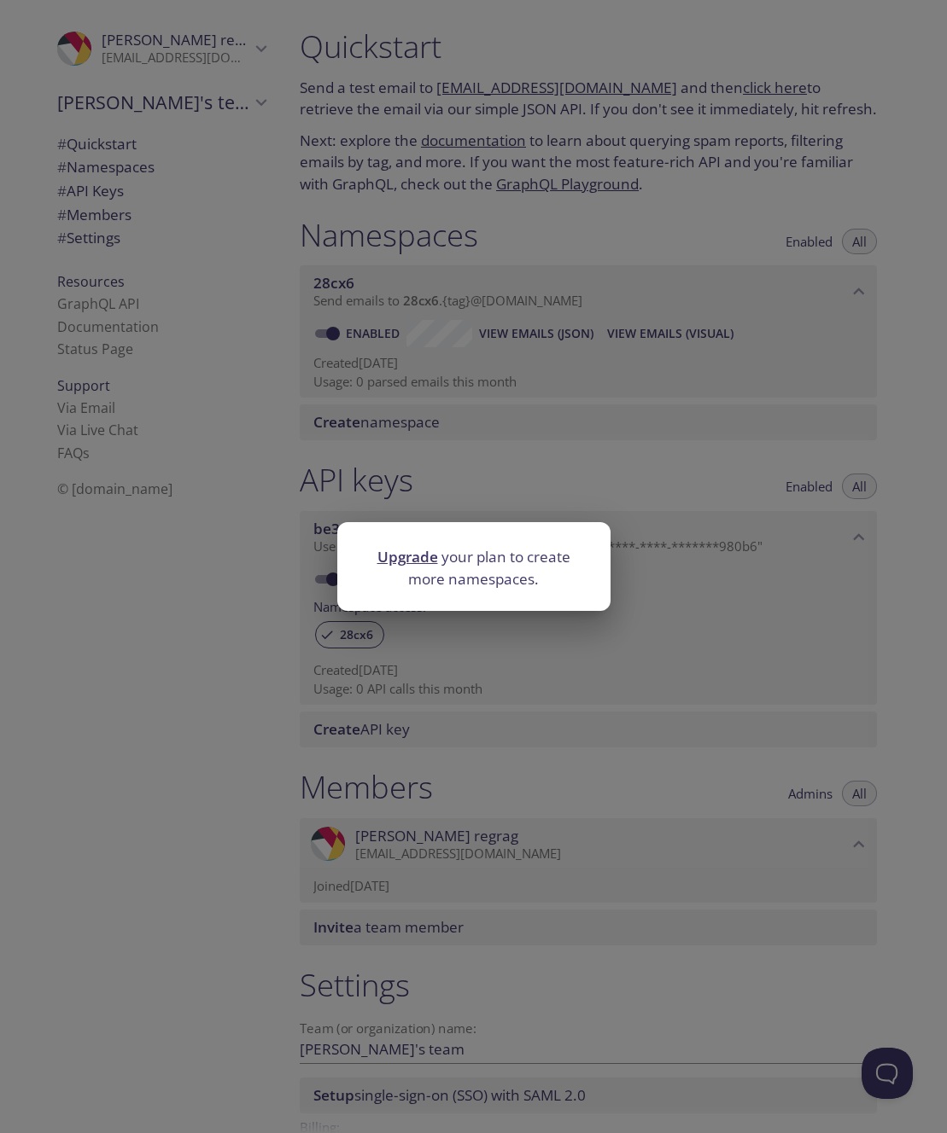
click at [623, 469] on div "Upgrade your plan to create more namespaces." at bounding box center [473, 566] width 947 height 1133
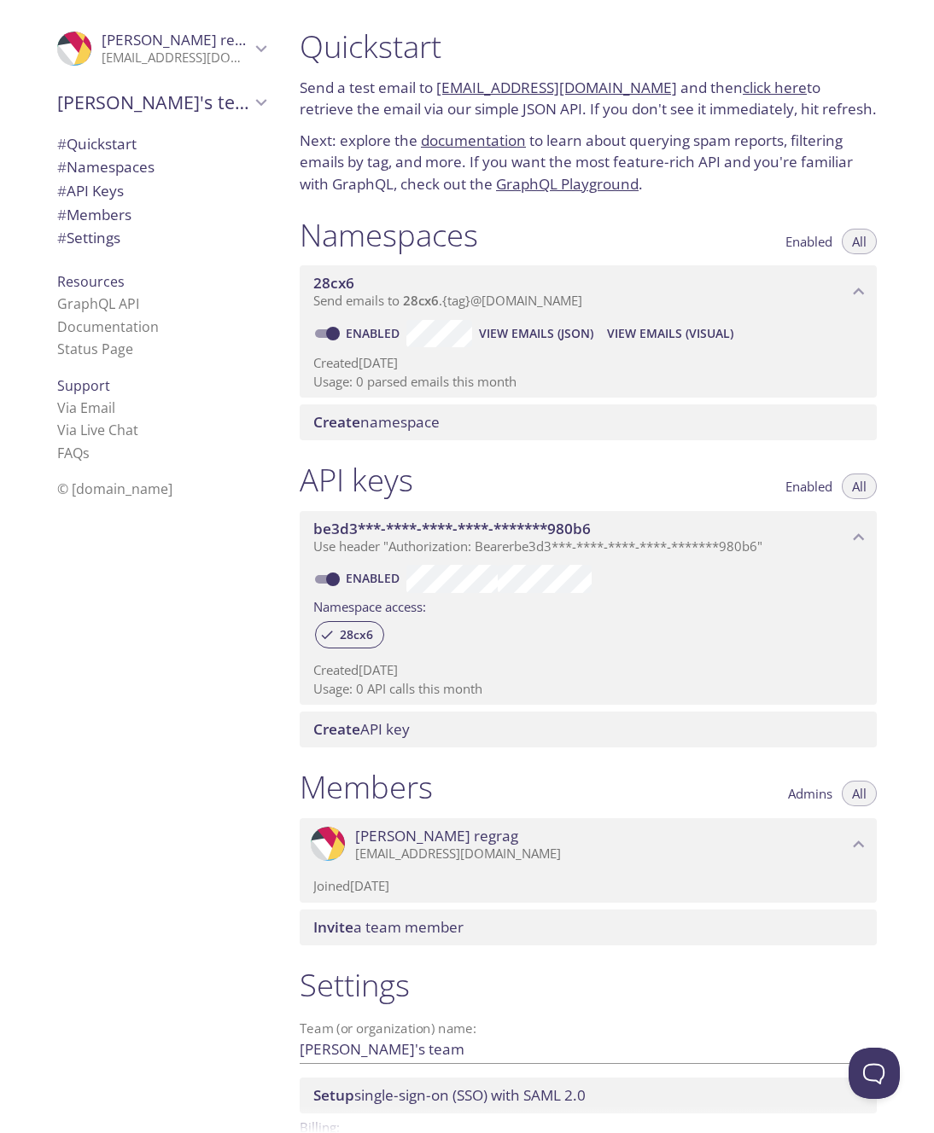
click at [854, 301] on icon "28cx6 namespace" at bounding box center [858, 292] width 22 height 22
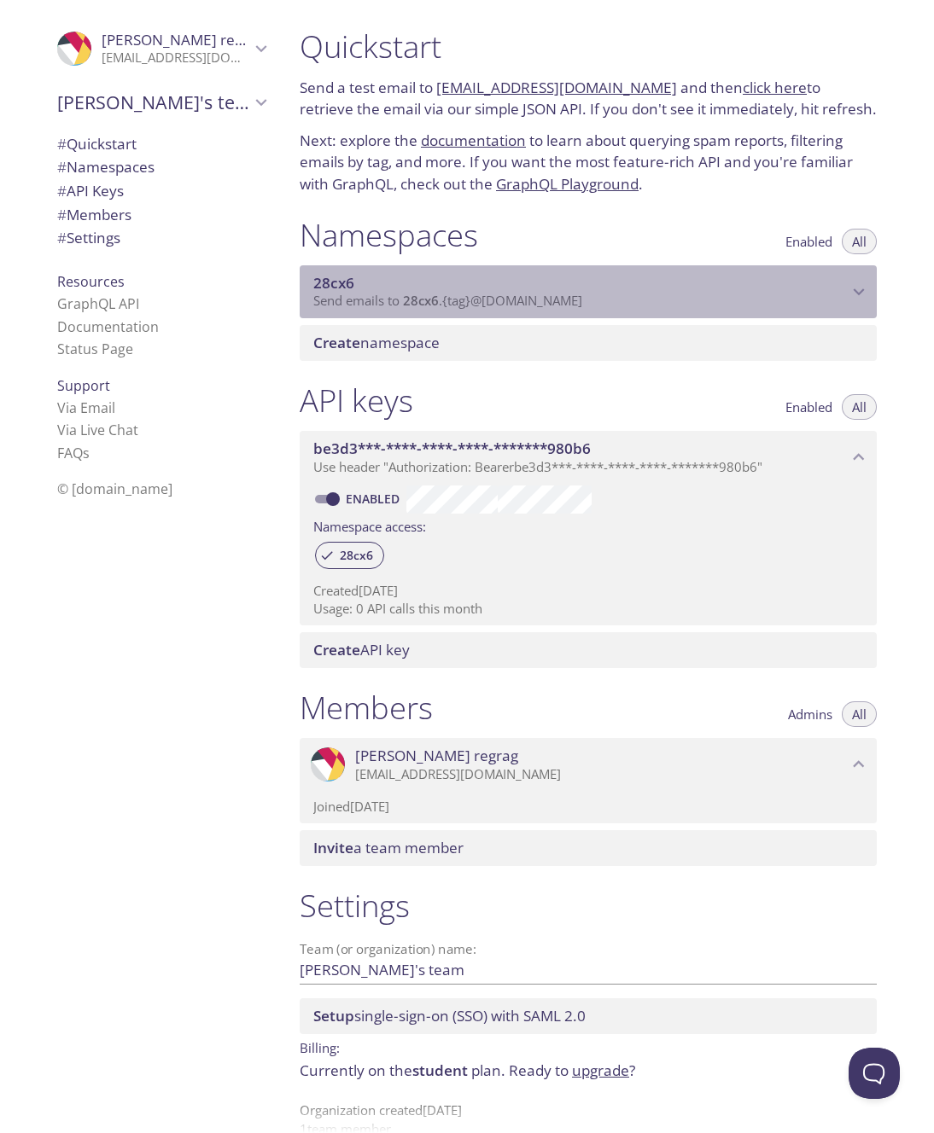
click at [852, 301] on icon "28cx6 namespace" at bounding box center [858, 292] width 22 height 22
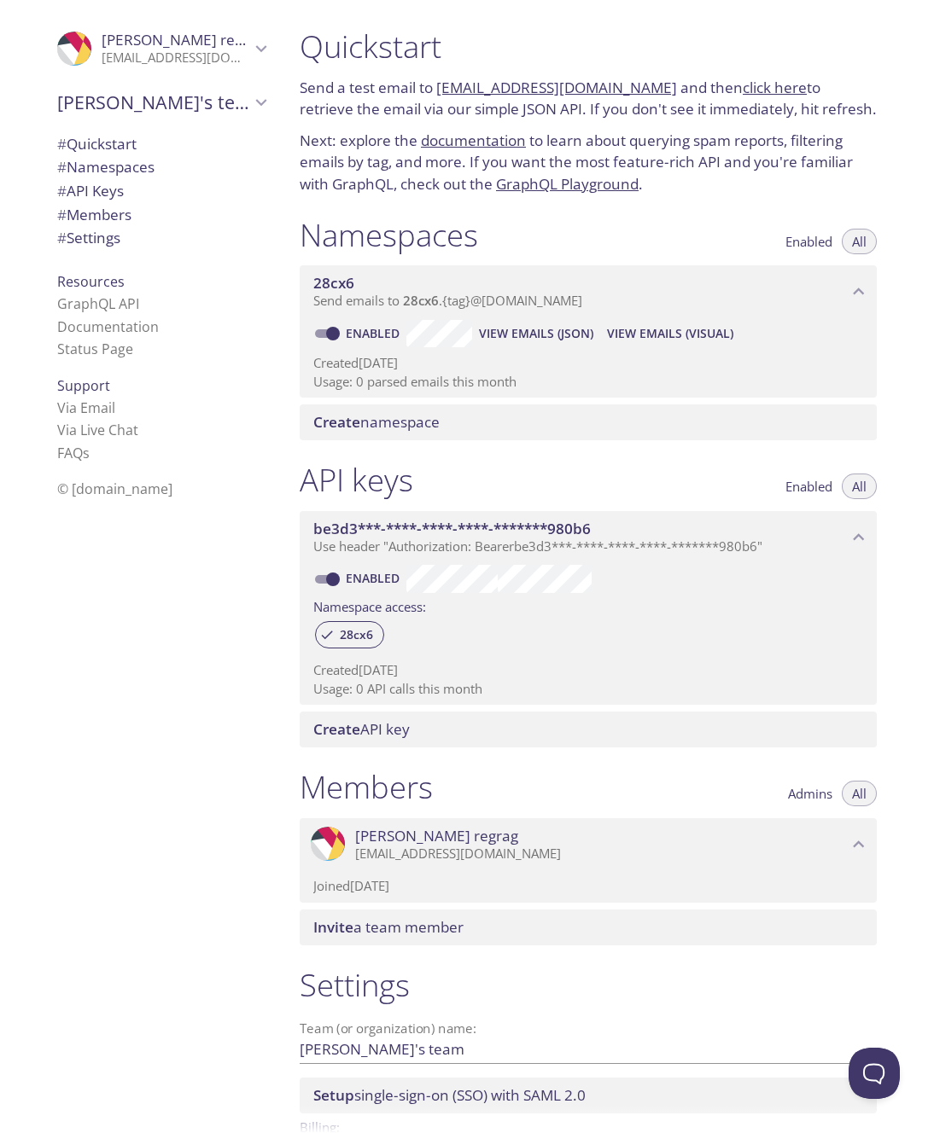
scroll to position [114, 0]
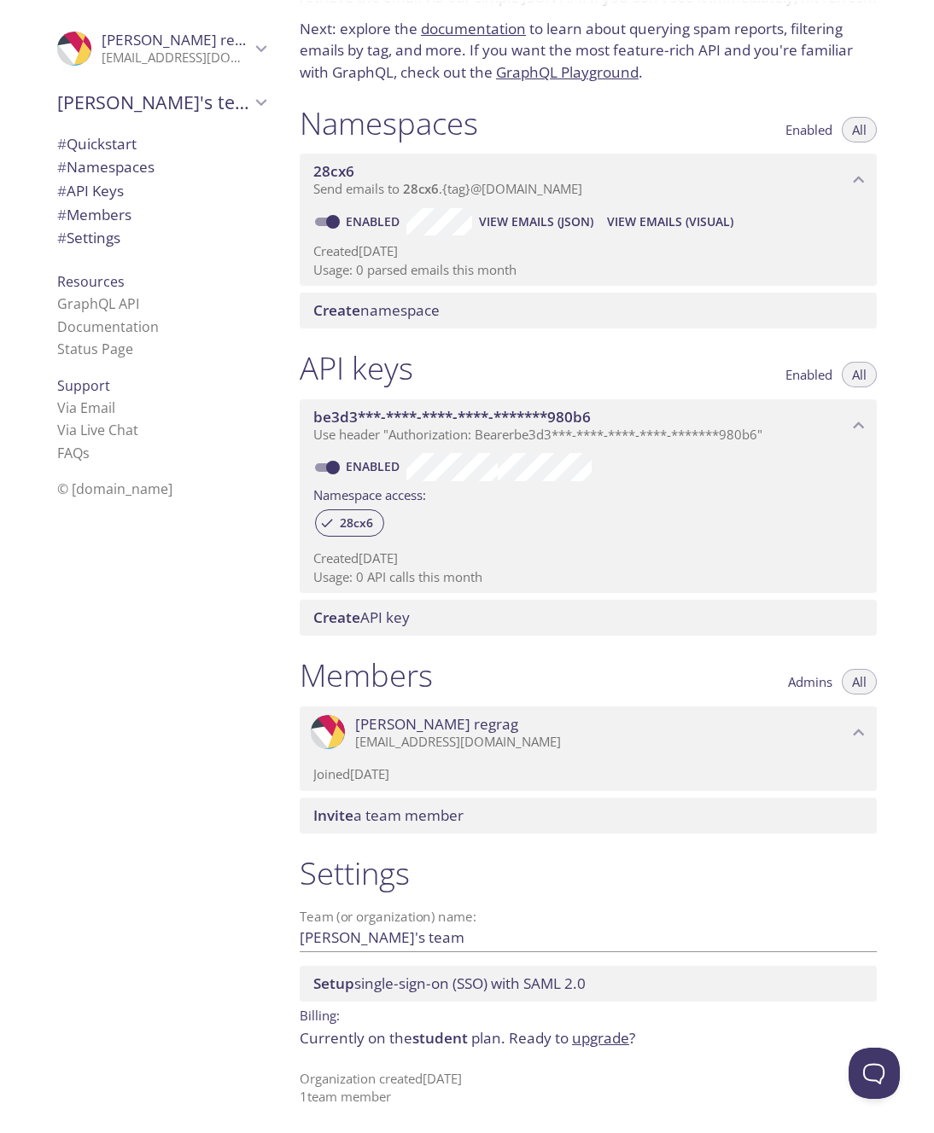
click at [595, 642] on div "API keys Enabled All be3d3***-****-****-****-*******980b6 Use header "Authoriza…" at bounding box center [588, 492] width 604 height 307
click at [580, 630] on div "Create API key" at bounding box center [588, 618] width 577 height 36
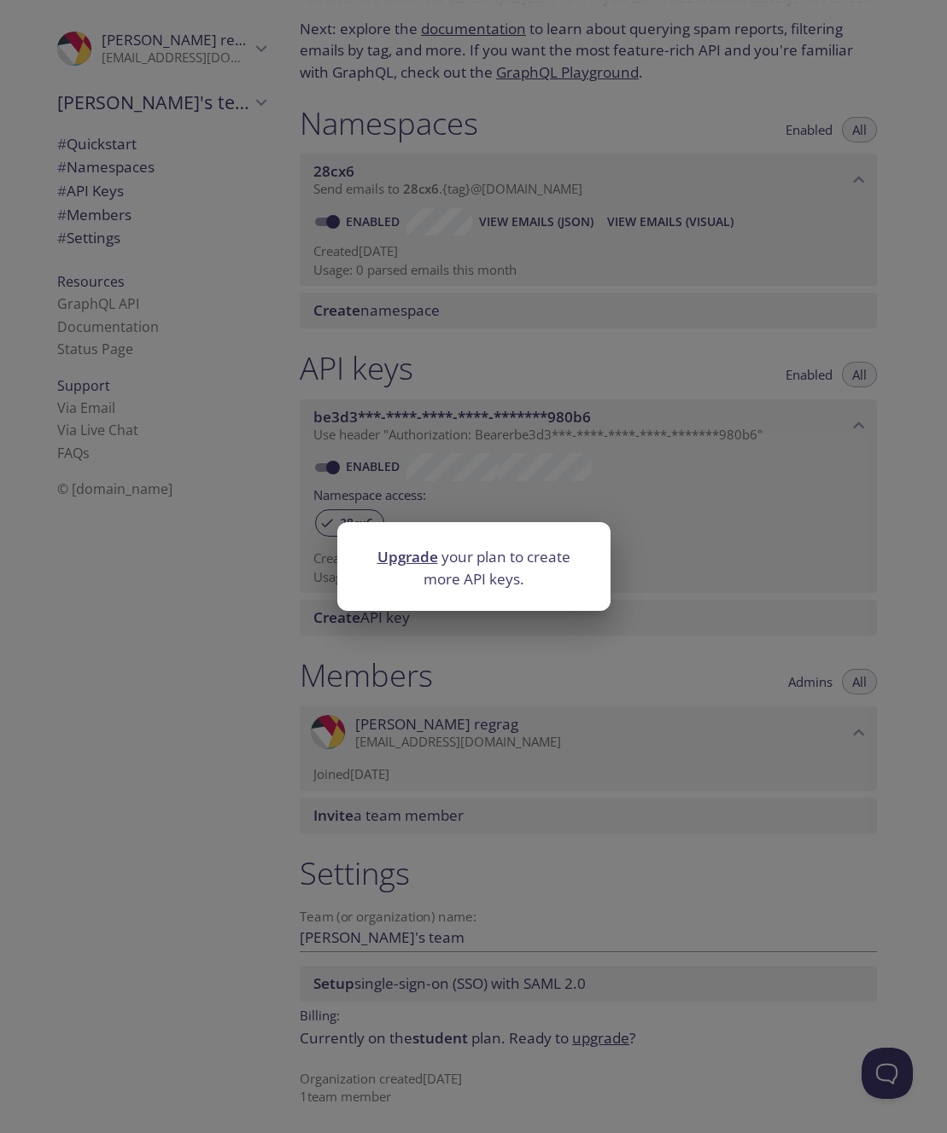
click at [667, 654] on div "Upgrade your plan to create more API keys." at bounding box center [473, 566] width 947 height 1133
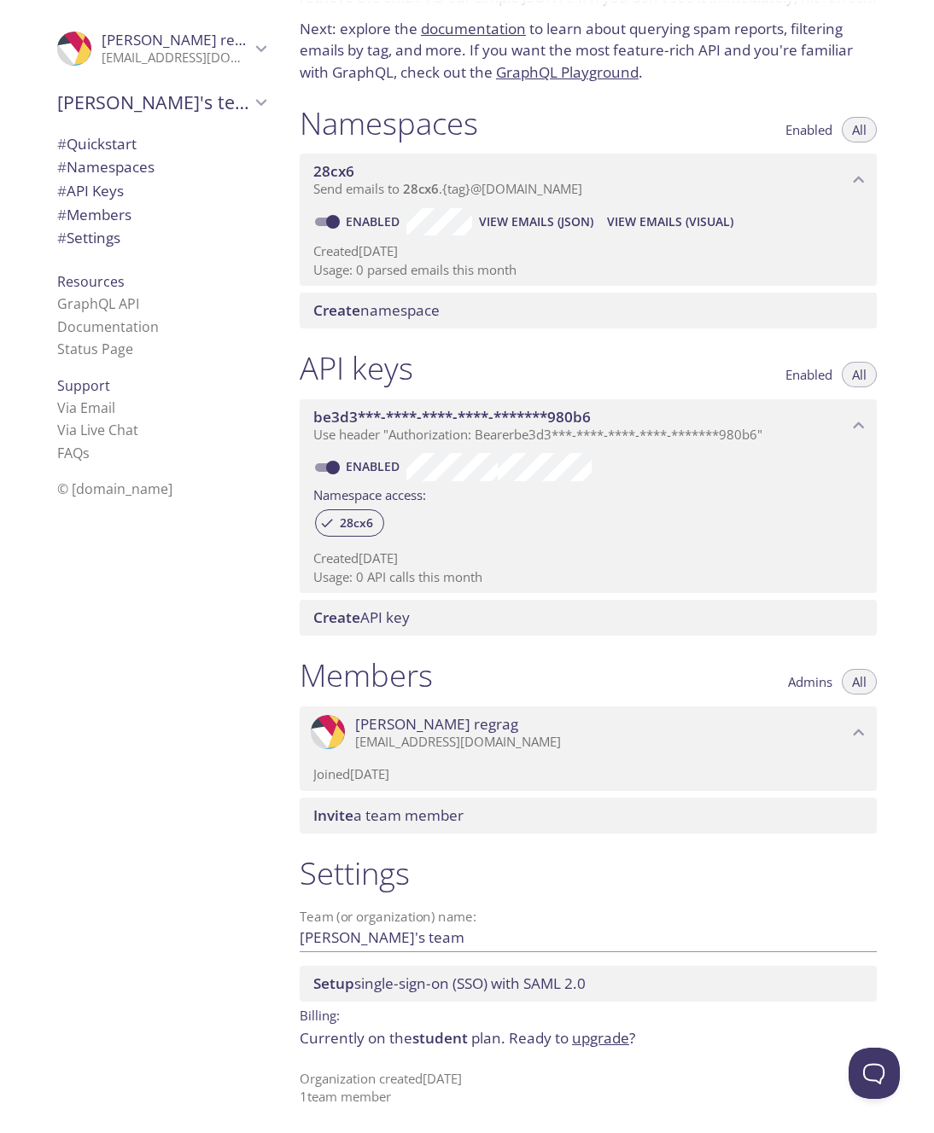
scroll to position [0, 0]
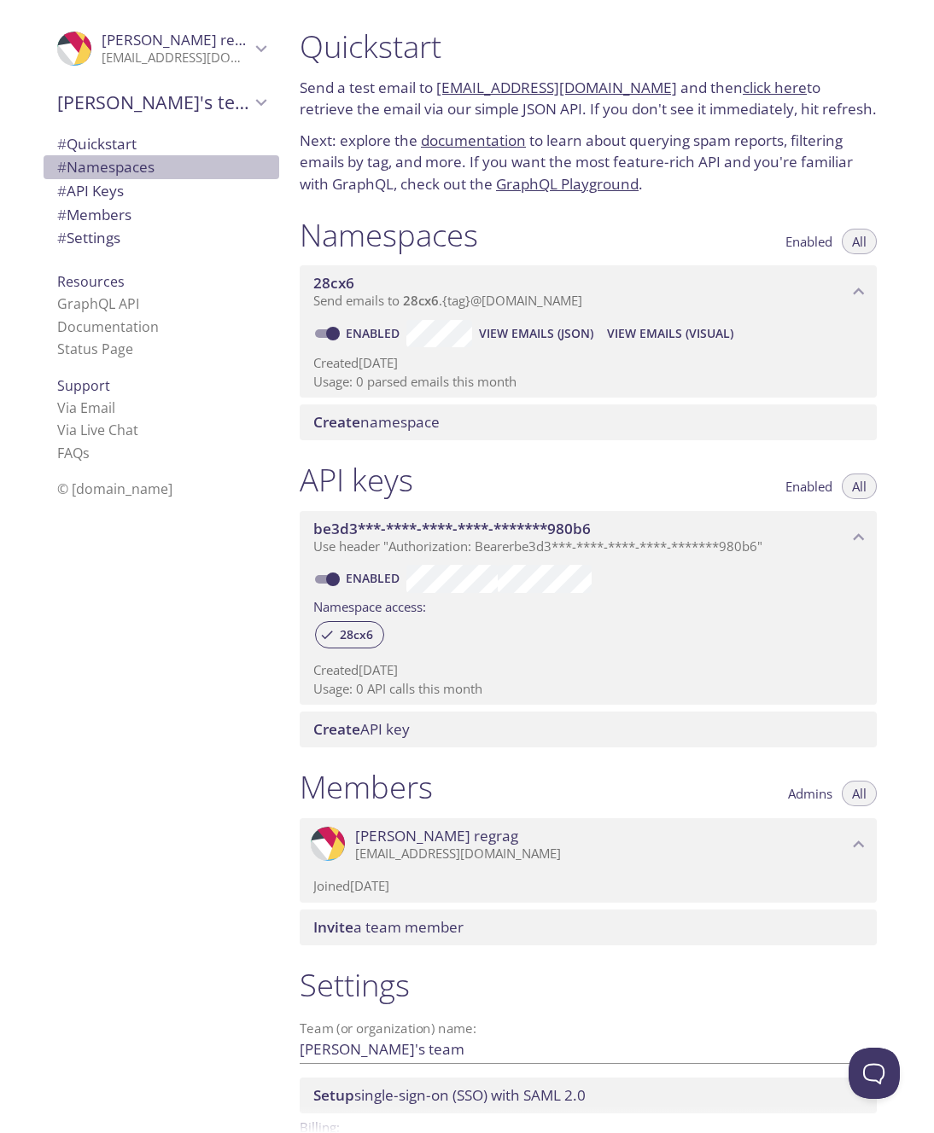
click at [112, 160] on span "# Namespaces" at bounding box center [105, 167] width 97 height 20
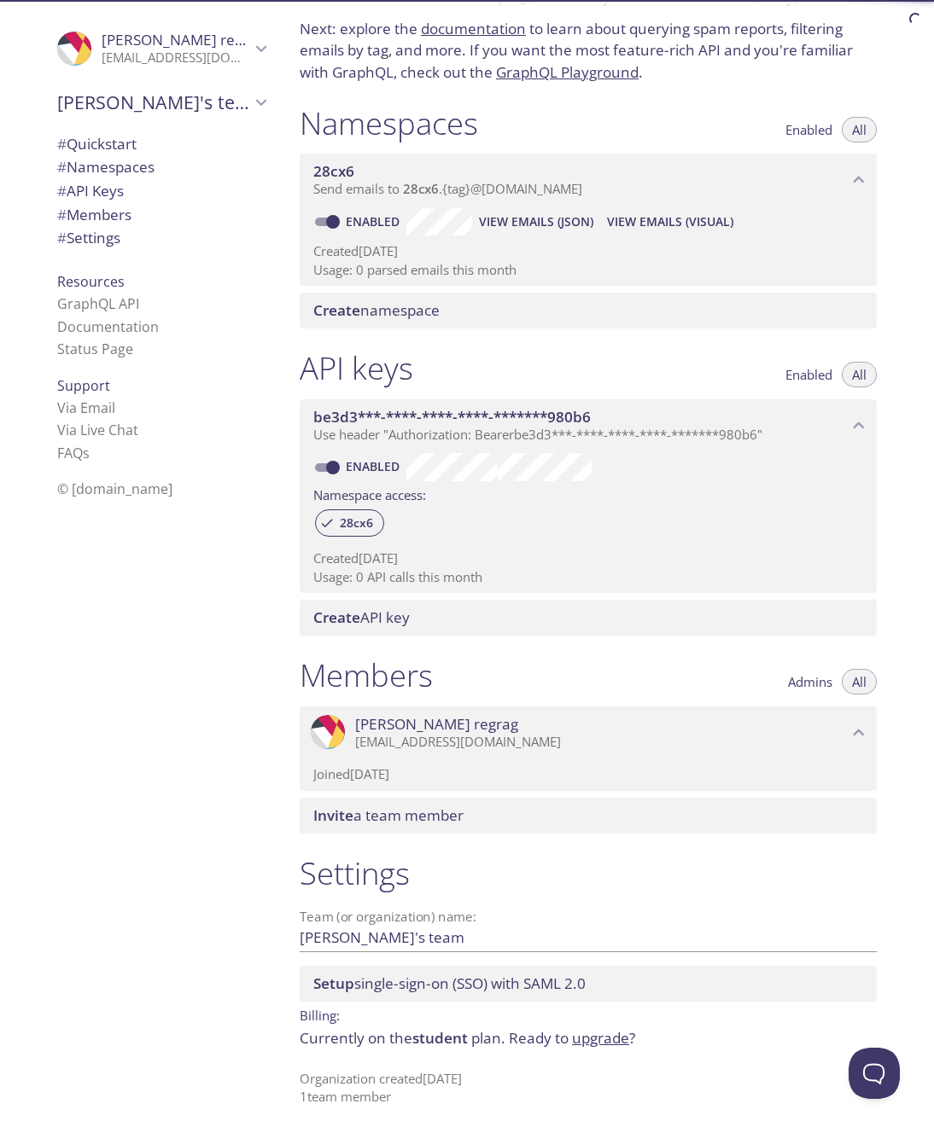
scroll to position [114, 0]
click at [121, 183] on span "# API Keys" at bounding box center [161, 191] width 208 height 22
click at [133, 207] on span "# Members" at bounding box center [161, 215] width 208 height 22
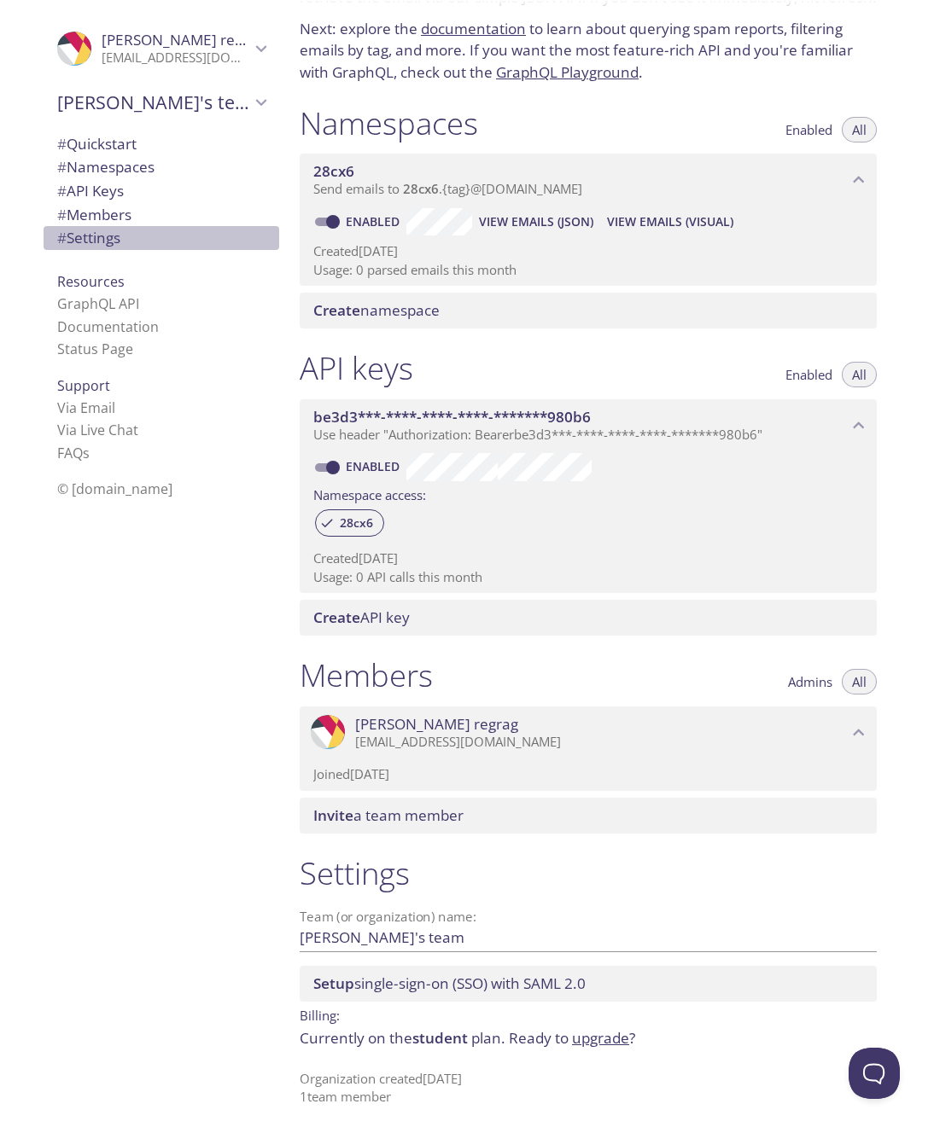
click at [167, 235] on span "# Settings" at bounding box center [161, 238] width 208 height 22
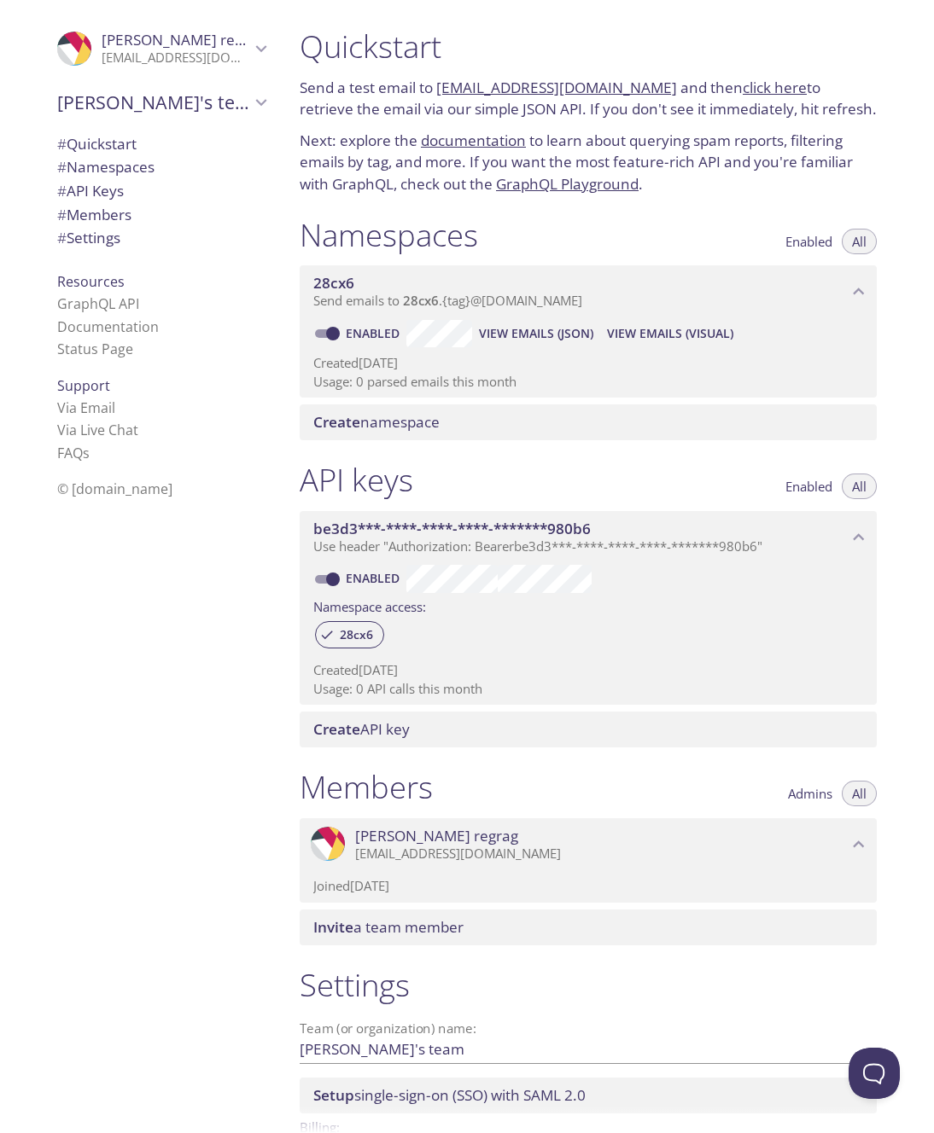
click at [119, 138] on span "# Quickstart" at bounding box center [96, 144] width 79 height 20
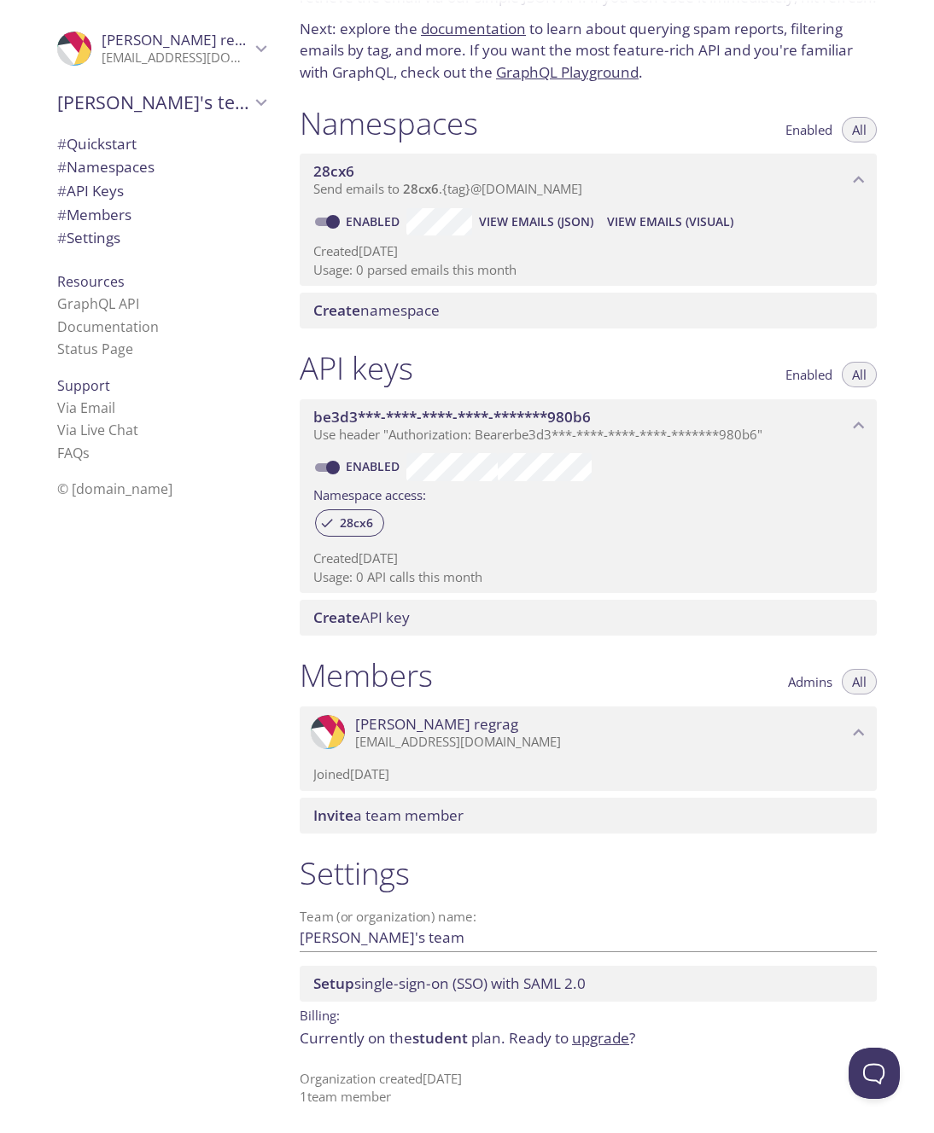
click at [125, 350] on li "Status Page" at bounding box center [161, 349] width 208 height 22
click at [106, 346] on link "Status Page" at bounding box center [95, 349] width 76 height 19
click at [96, 352] on link "Status Page" at bounding box center [95, 349] width 76 height 19
click at [57, 209] on span "# Members" at bounding box center [94, 215] width 74 height 20
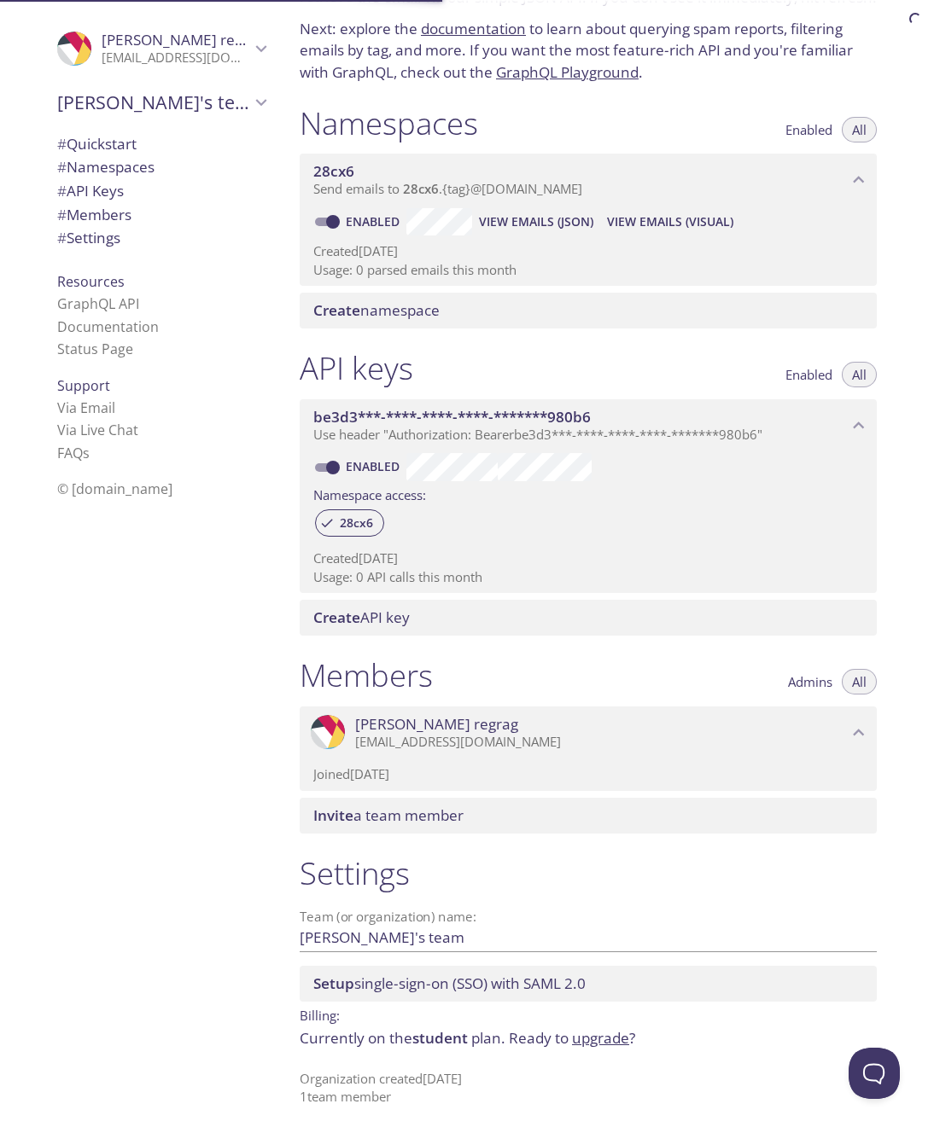
scroll to position [114, 0]
click at [90, 238] on span "# Settings" at bounding box center [88, 238] width 63 height 20
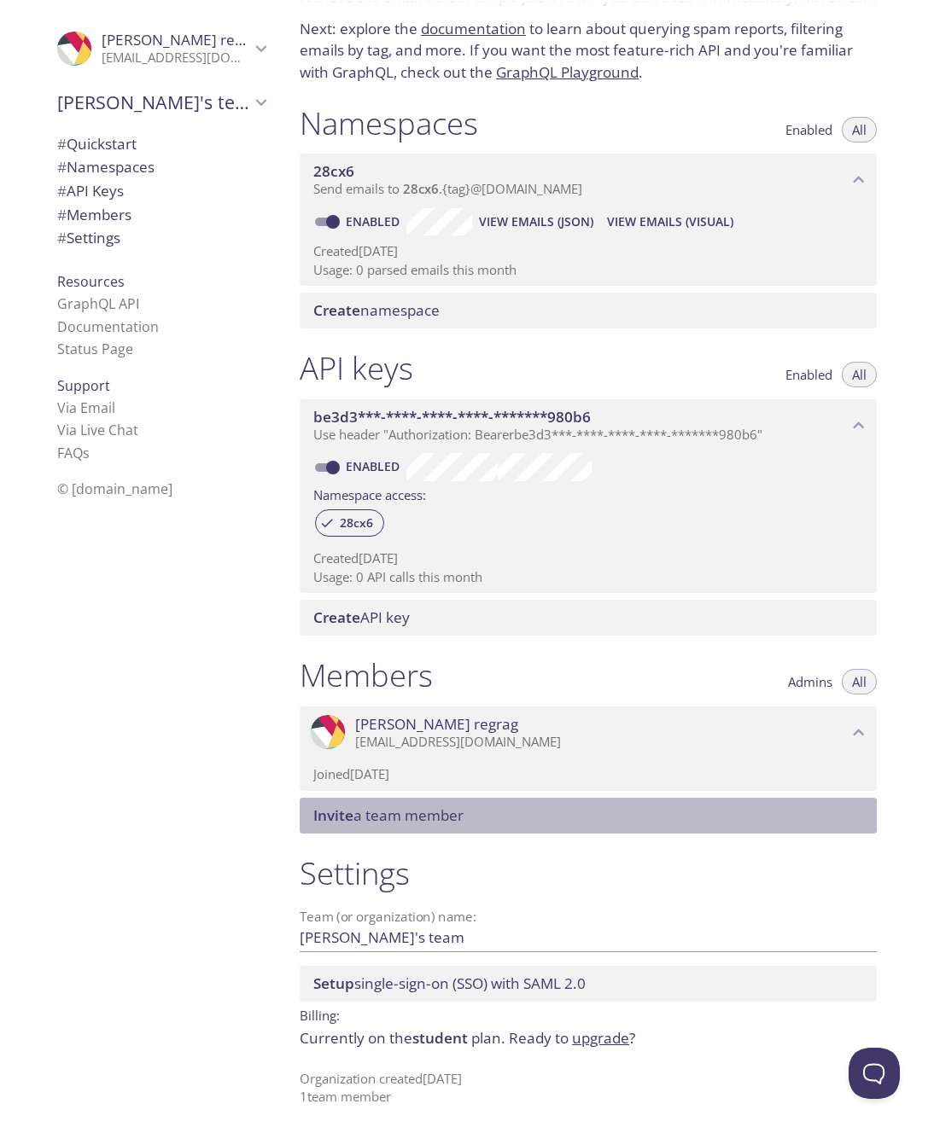
click at [450, 806] on span "Invite a team member" at bounding box center [388, 816] width 150 height 20
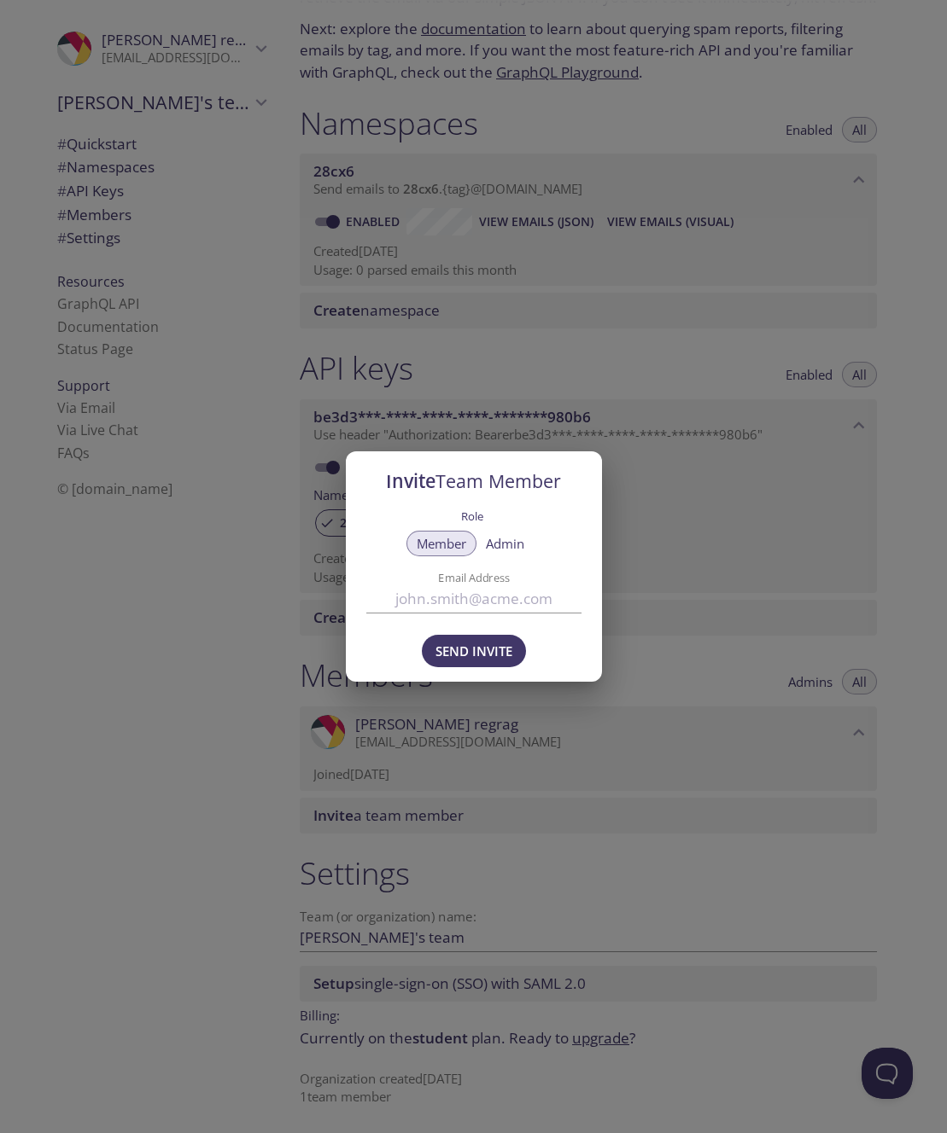
click at [504, 603] on input "Email Address" at bounding box center [473, 599] width 215 height 28
click at [498, 544] on span "Admin" at bounding box center [505, 544] width 38 height 0
click at [548, 604] on input "Email Address" at bounding box center [473, 599] width 215 height 28
click at [579, 599] on input "Email Address" at bounding box center [473, 599] width 215 height 28
click at [575, 600] on input "Email Address" at bounding box center [473, 599] width 215 height 28
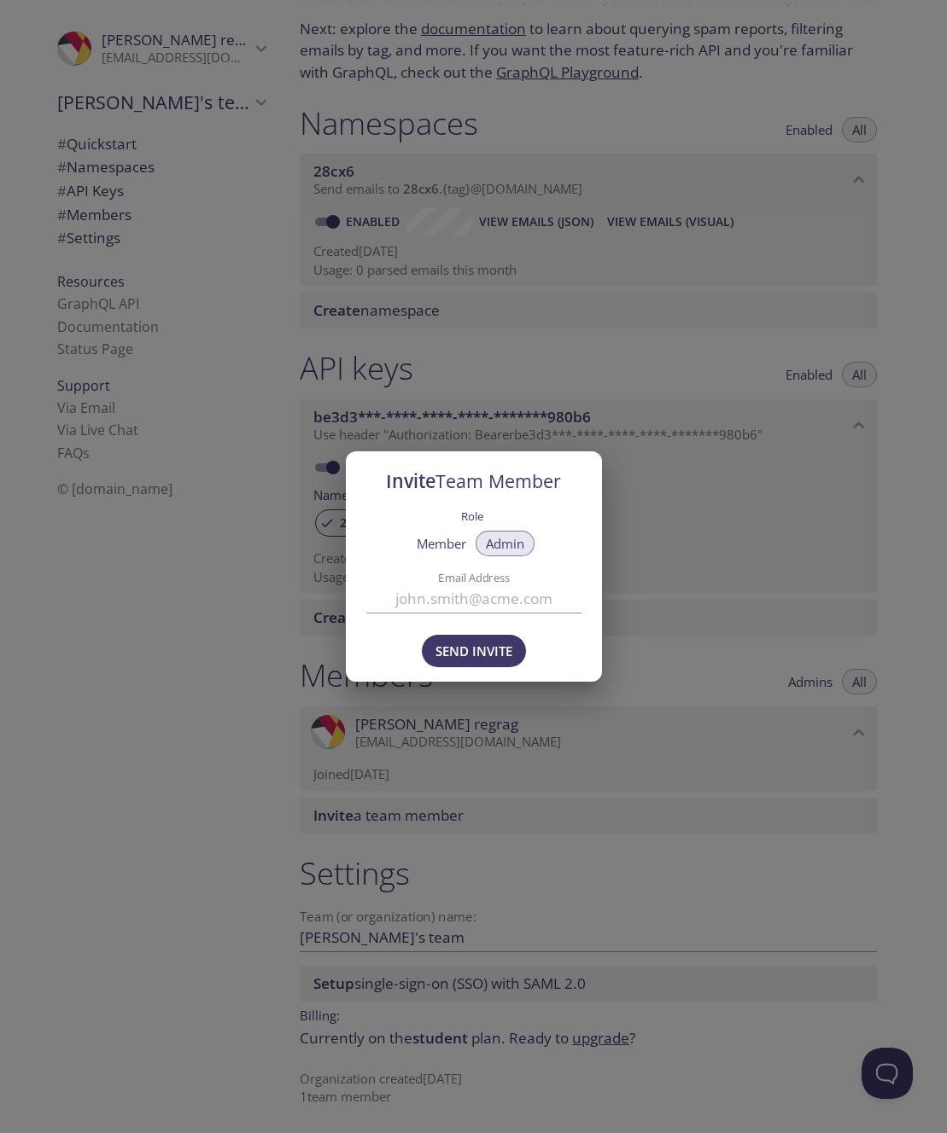
click at [477, 383] on div "Invite Team Member Role Member Admin Email Address Send Invite" at bounding box center [473, 566] width 947 height 1133
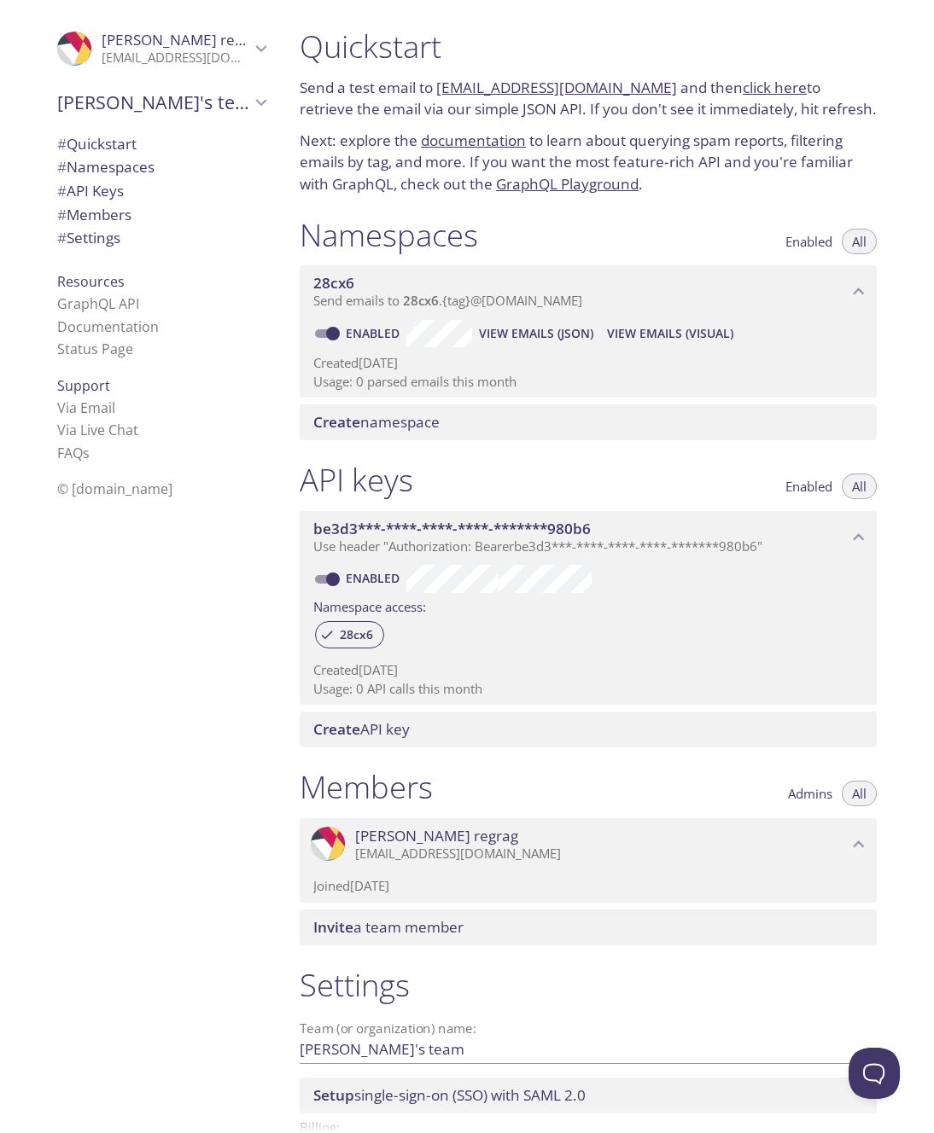
scroll to position [114, 0]
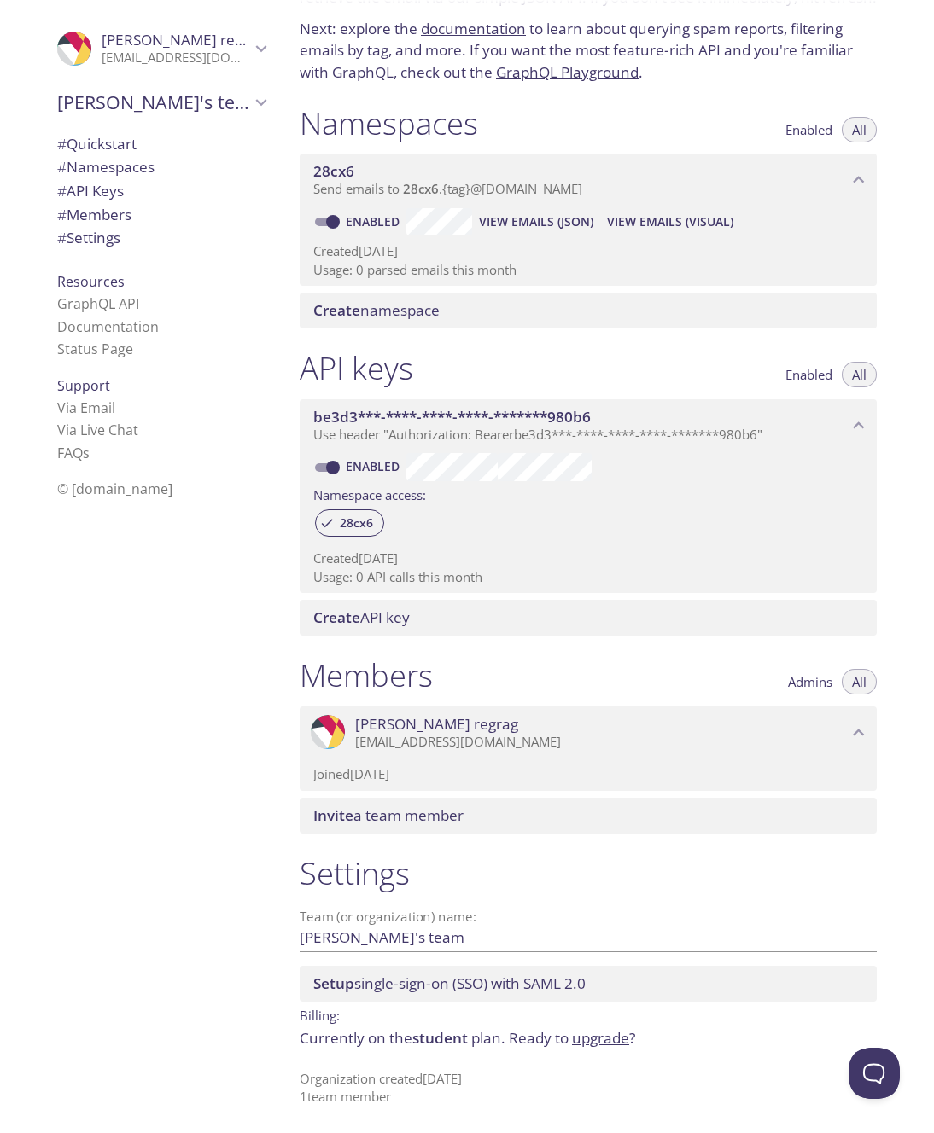
click at [804, 130] on span "Enabled" at bounding box center [808, 130] width 47 height 0
click at [801, 375] on span "Enabled" at bounding box center [808, 375] width 47 height 0
click at [802, 682] on span "Admins" at bounding box center [810, 682] width 44 height 0
click at [638, 431] on span "Use header "Authorization: Bearer be3d3***-****-****-****-*******980b6 "" at bounding box center [537, 434] width 449 height 17
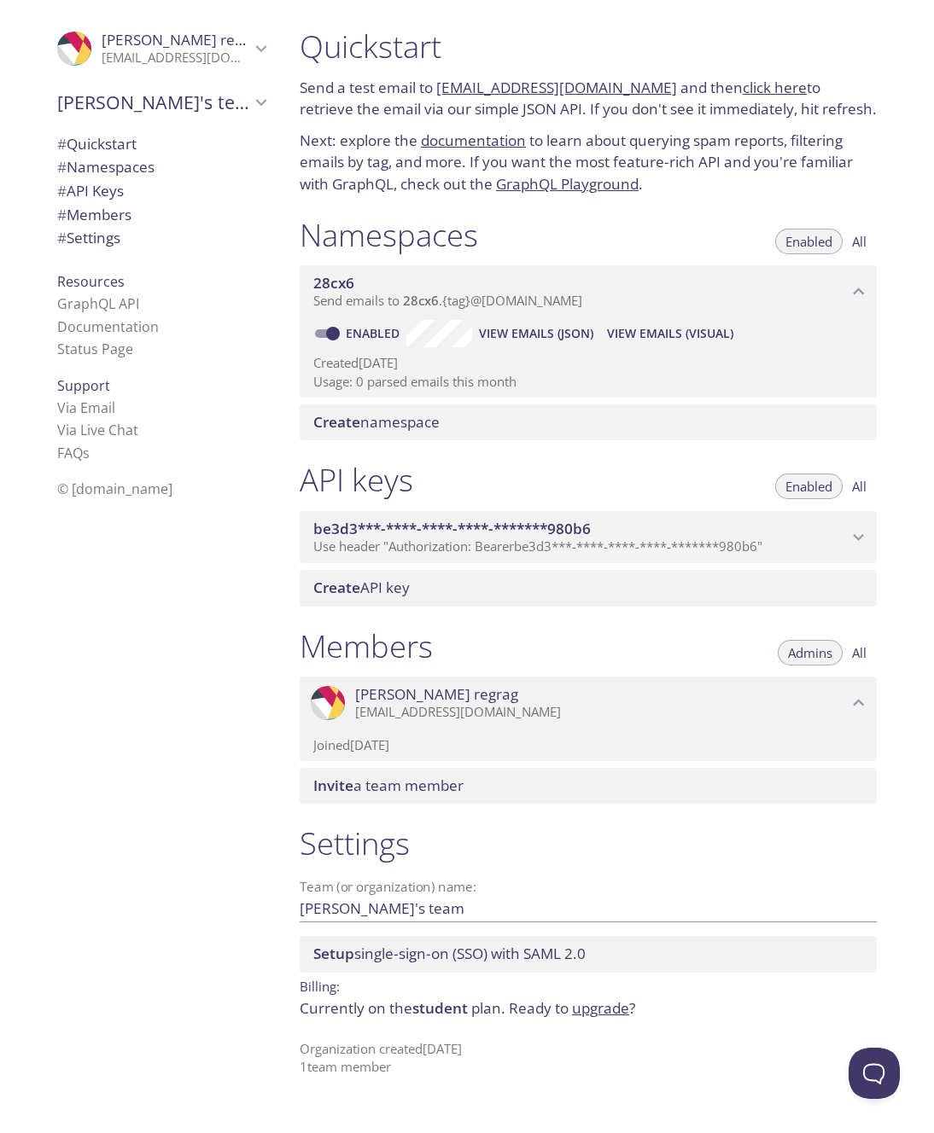
scroll to position [0, 0]
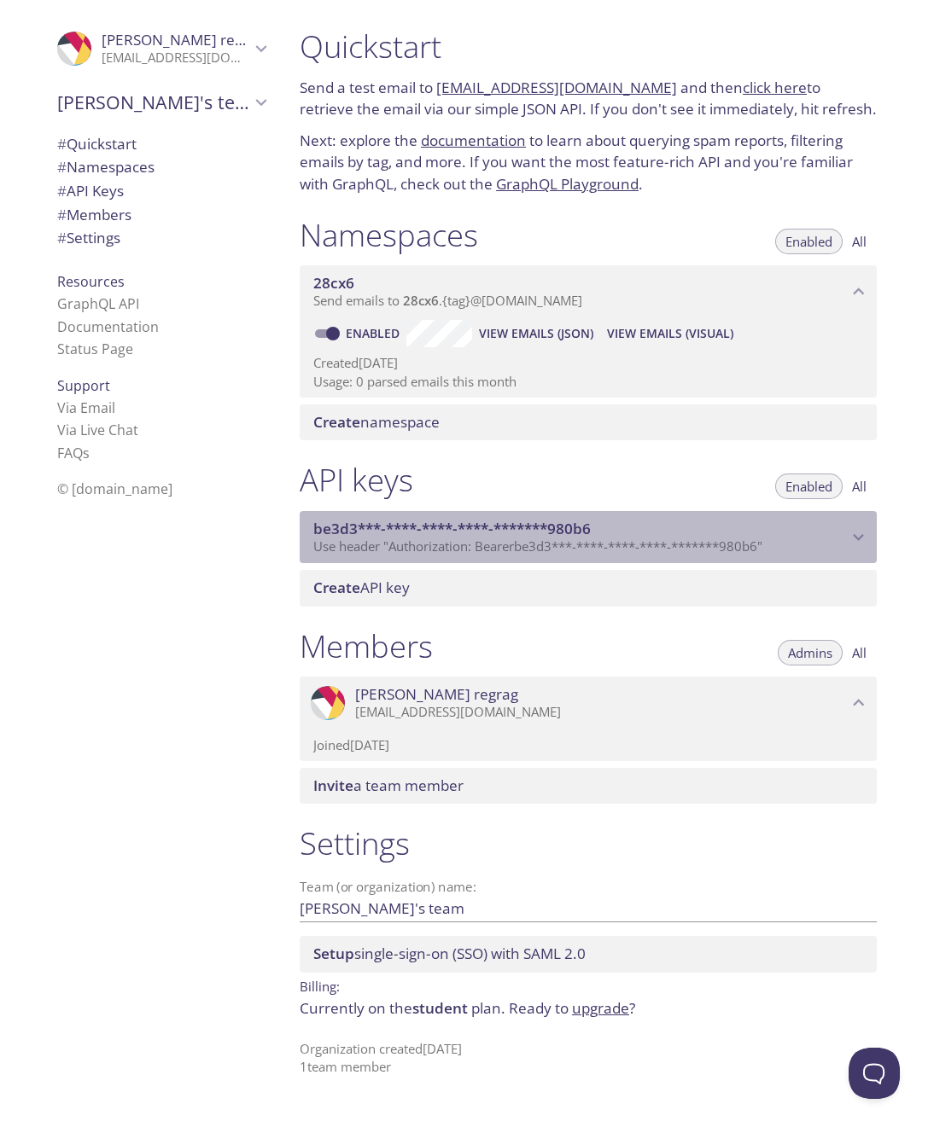
click at [589, 519] on span "be3d3***-****-****-****-*******980b6" at bounding box center [451, 529] width 277 height 20
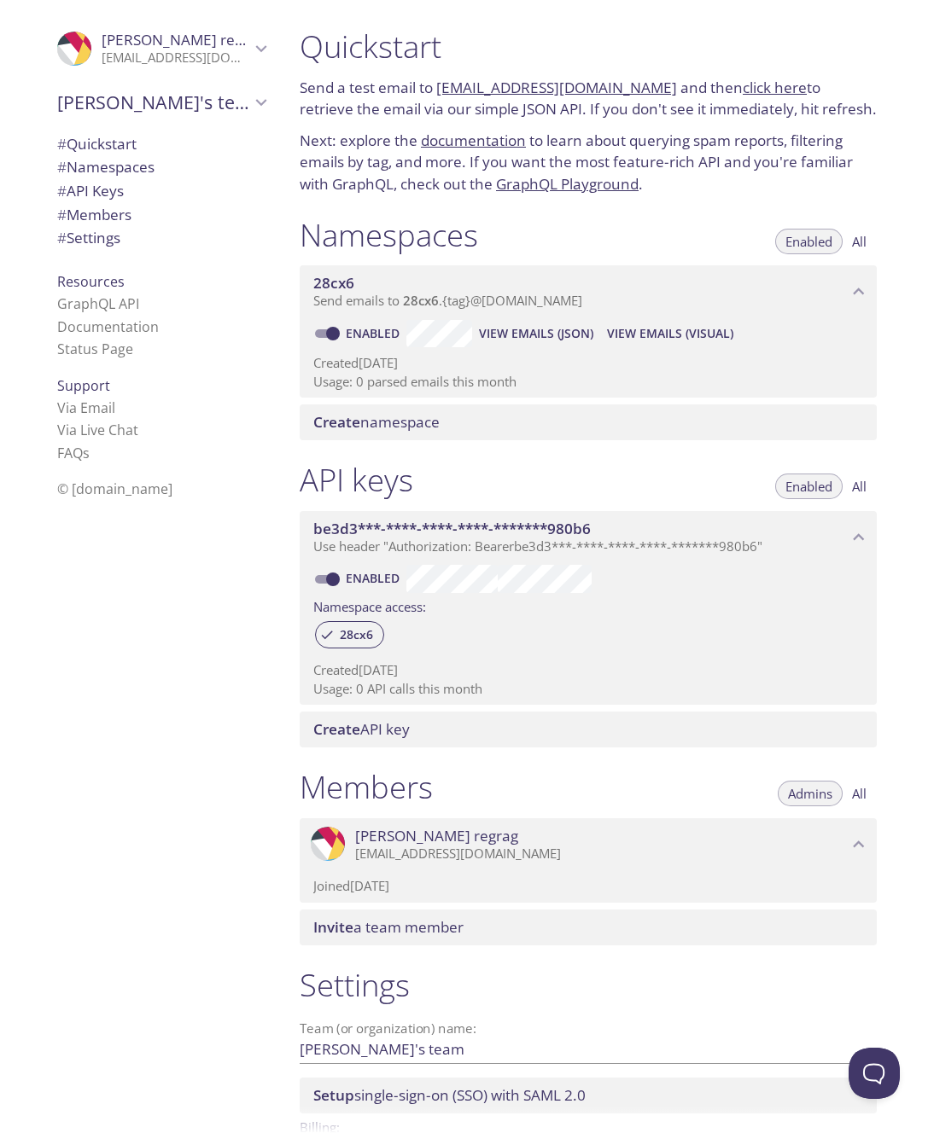
click at [133, 352] on li "Status Page" at bounding box center [161, 349] width 208 height 22
click at [121, 351] on li "Status Page" at bounding box center [161, 349] width 208 height 22
click at [92, 347] on link "Status Page" at bounding box center [95, 349] width 76 height 19
